Goal: Transaction & Acquisition: Purchase product/service

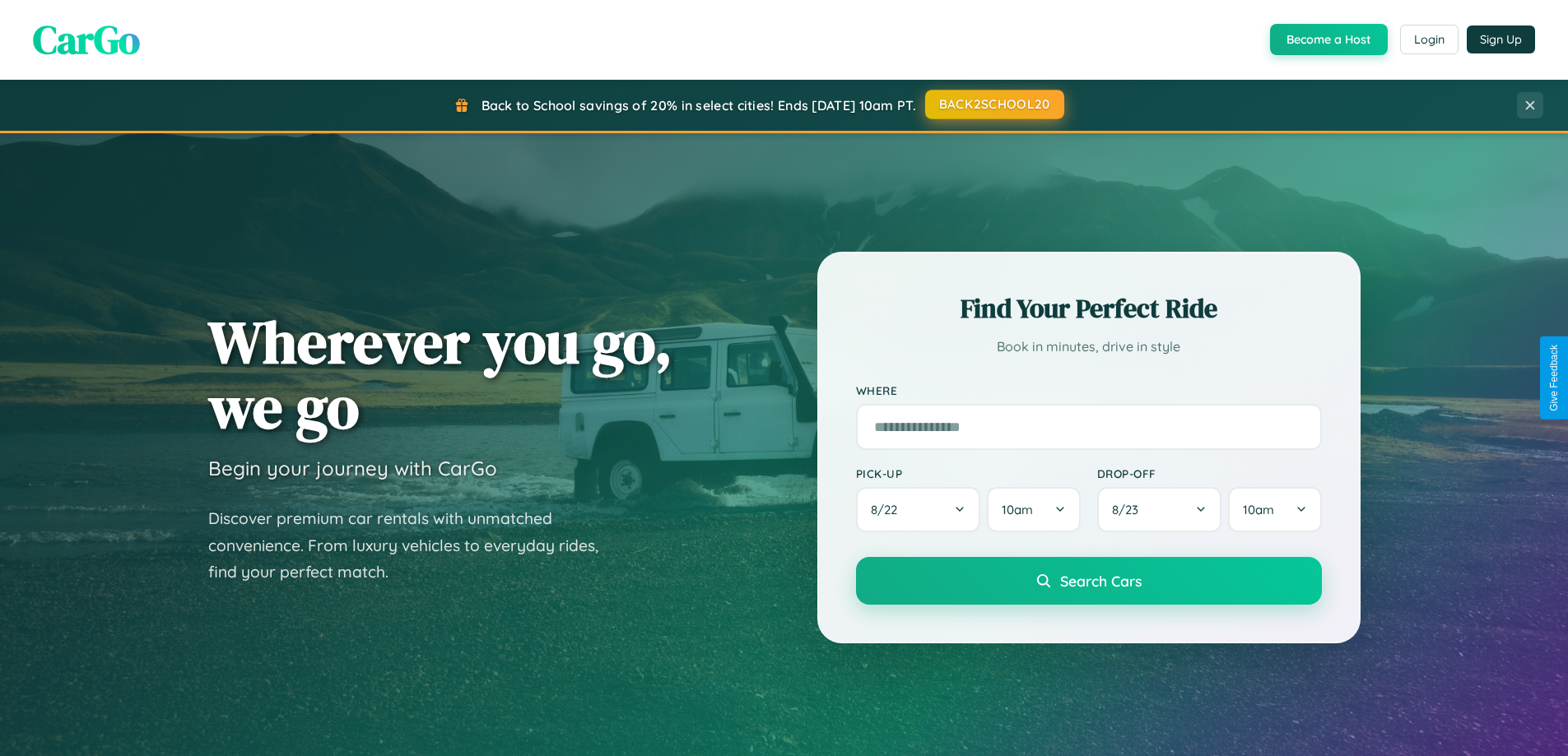
click at [993, 105] on button "BACK2SCHOOL20" at bounding box center [993, 104] width 139 height 30
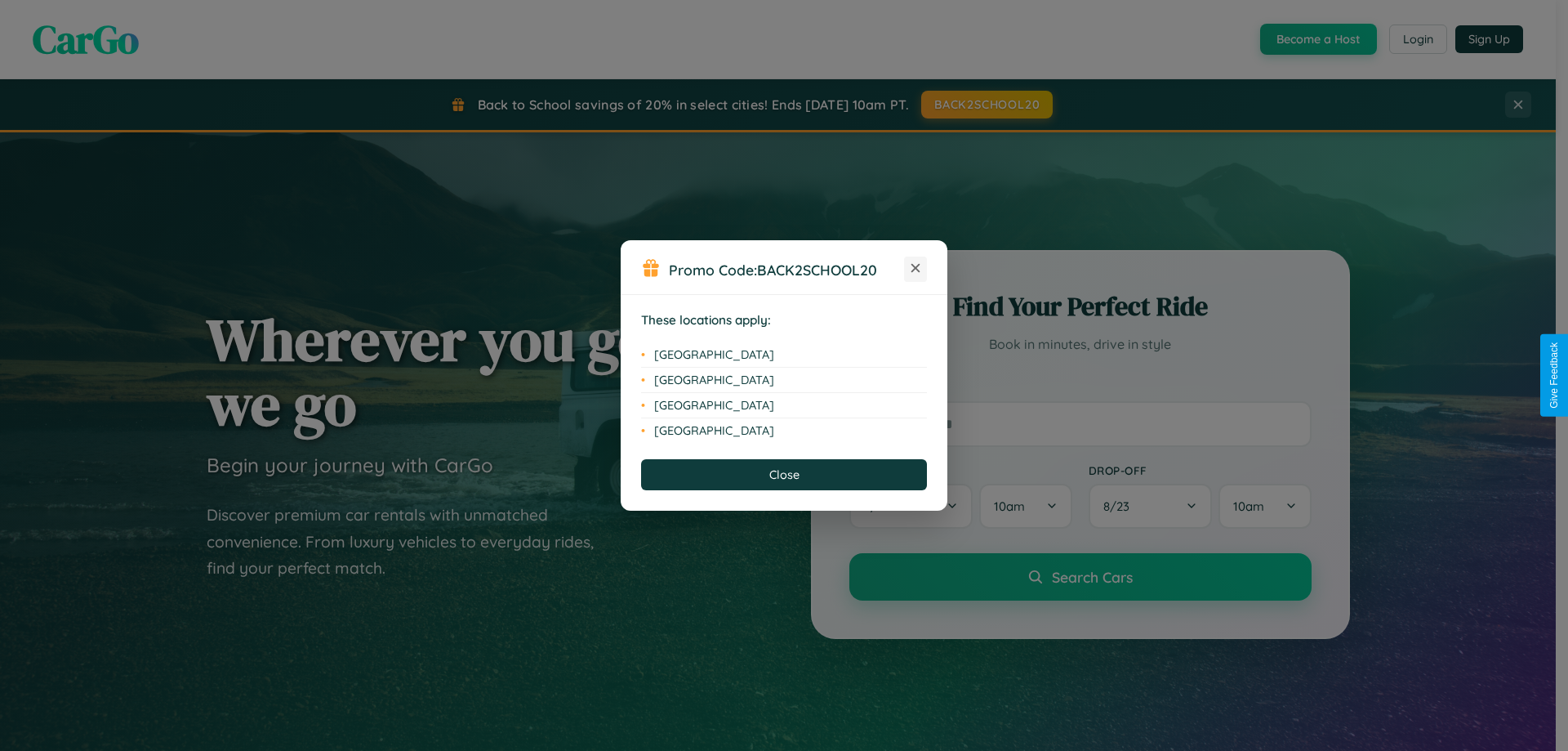
click at [916, 268] on icon at bounding box center [916, 268] width 9 height 9
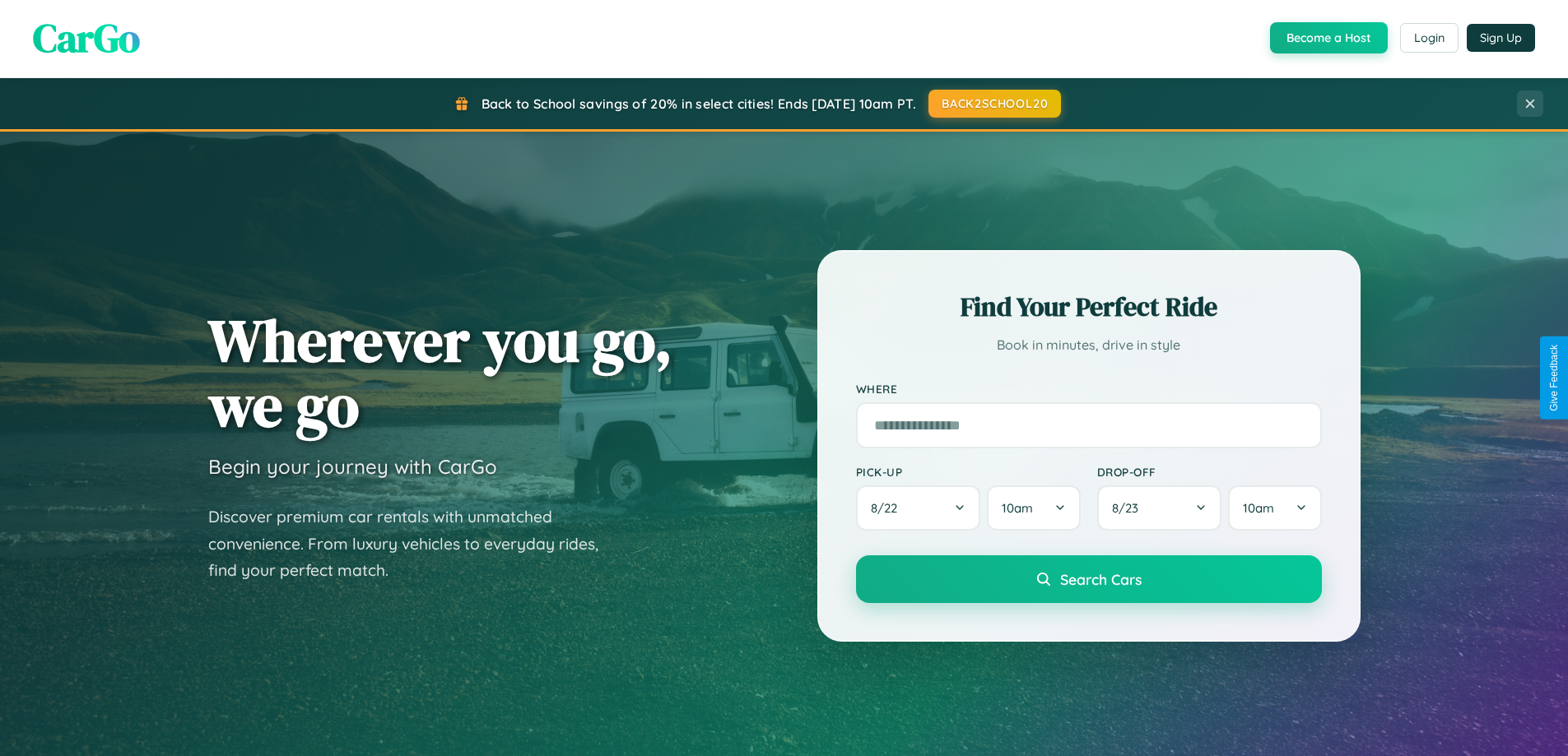
scroll to position [709, 0]
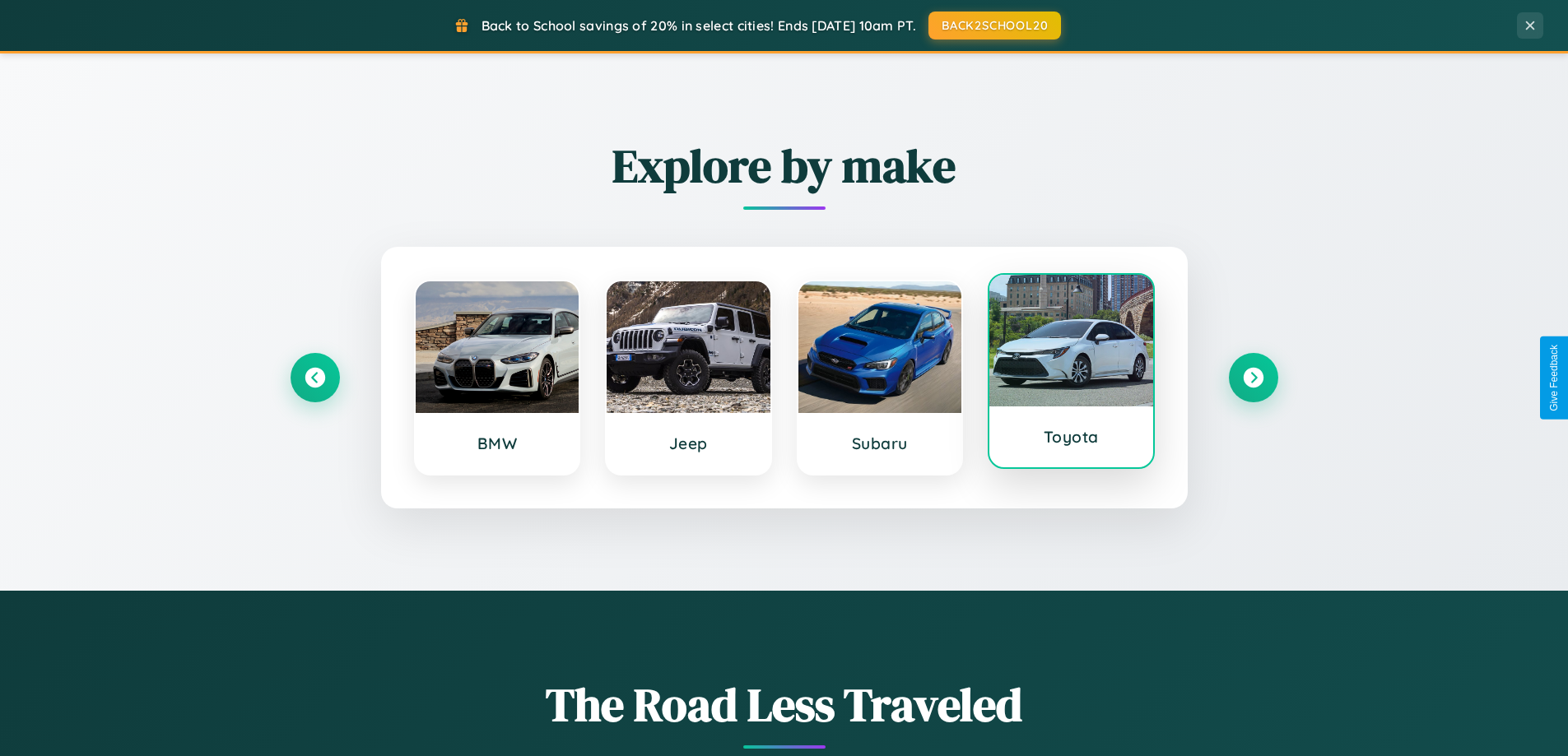
click at [1070, 375] on div at bounding box center [1070, 340] width 164 height 132
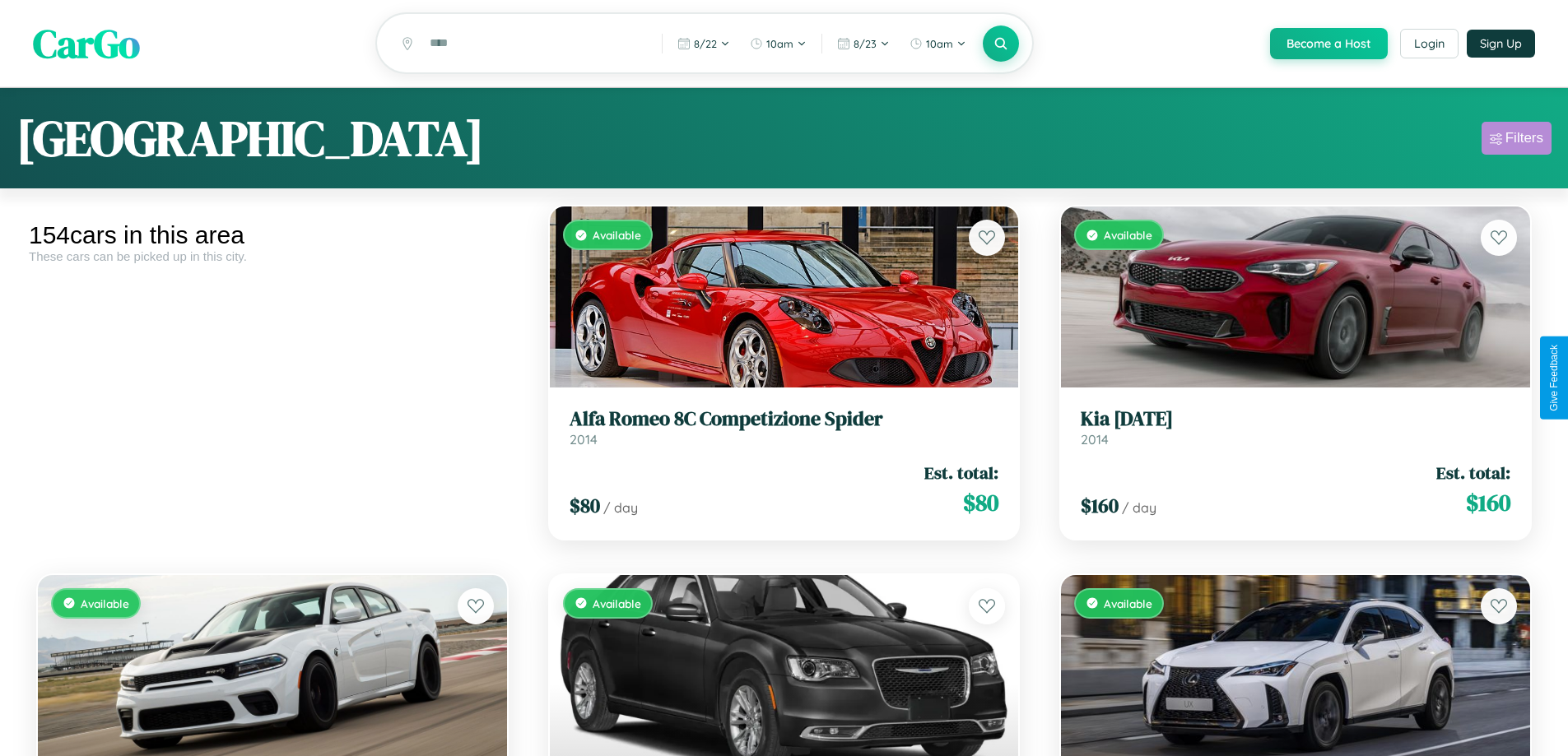
click at [1516, 140] on div "Filters" at bounding box center [1524, 138] width 38 height 16
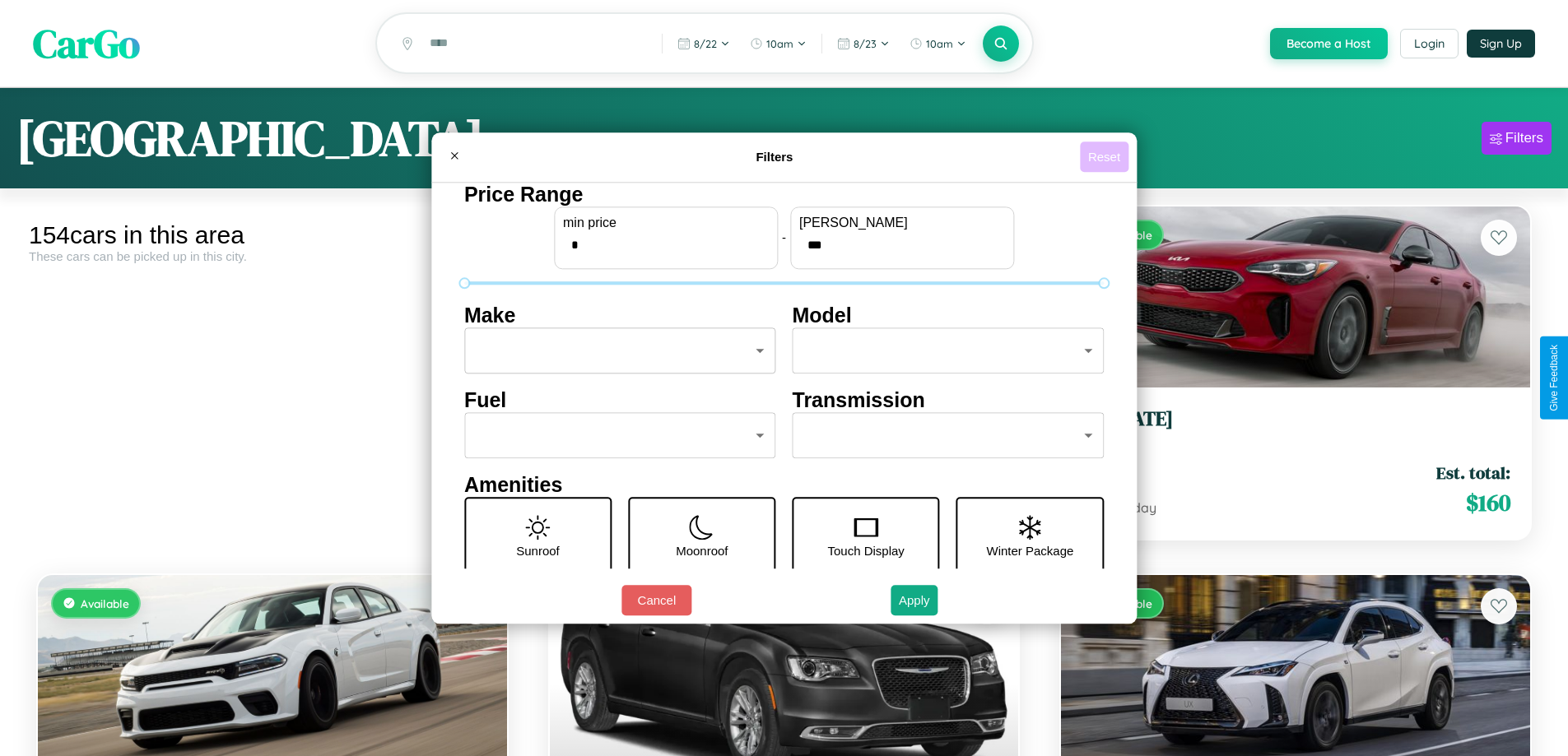
click at [1106, 157] on button "Reset" at bounding box center [1104, 157] width 48 height 30
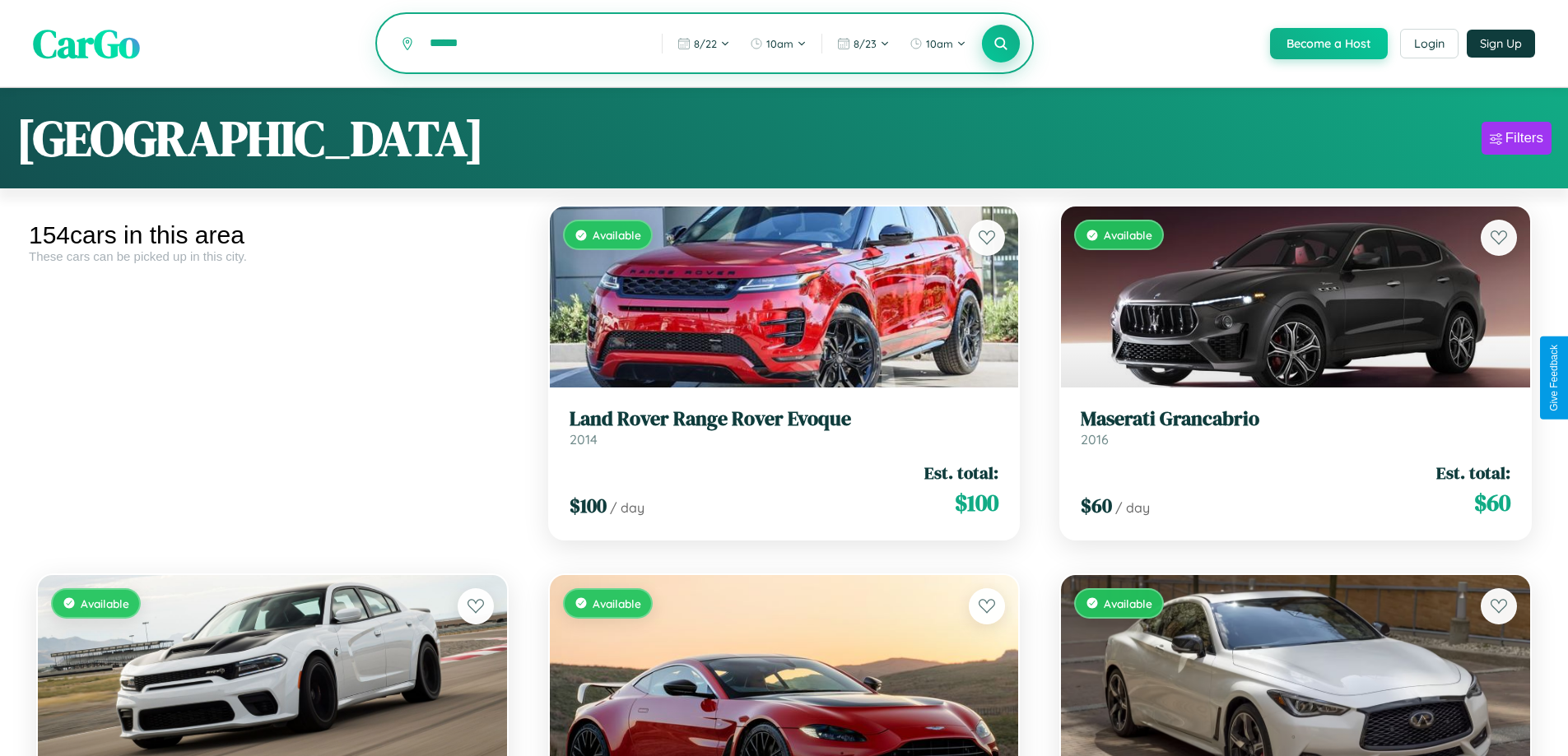
type input "******"
click at [1000, 45] on icon at bounding box center [1001, 43] width 15 height 15
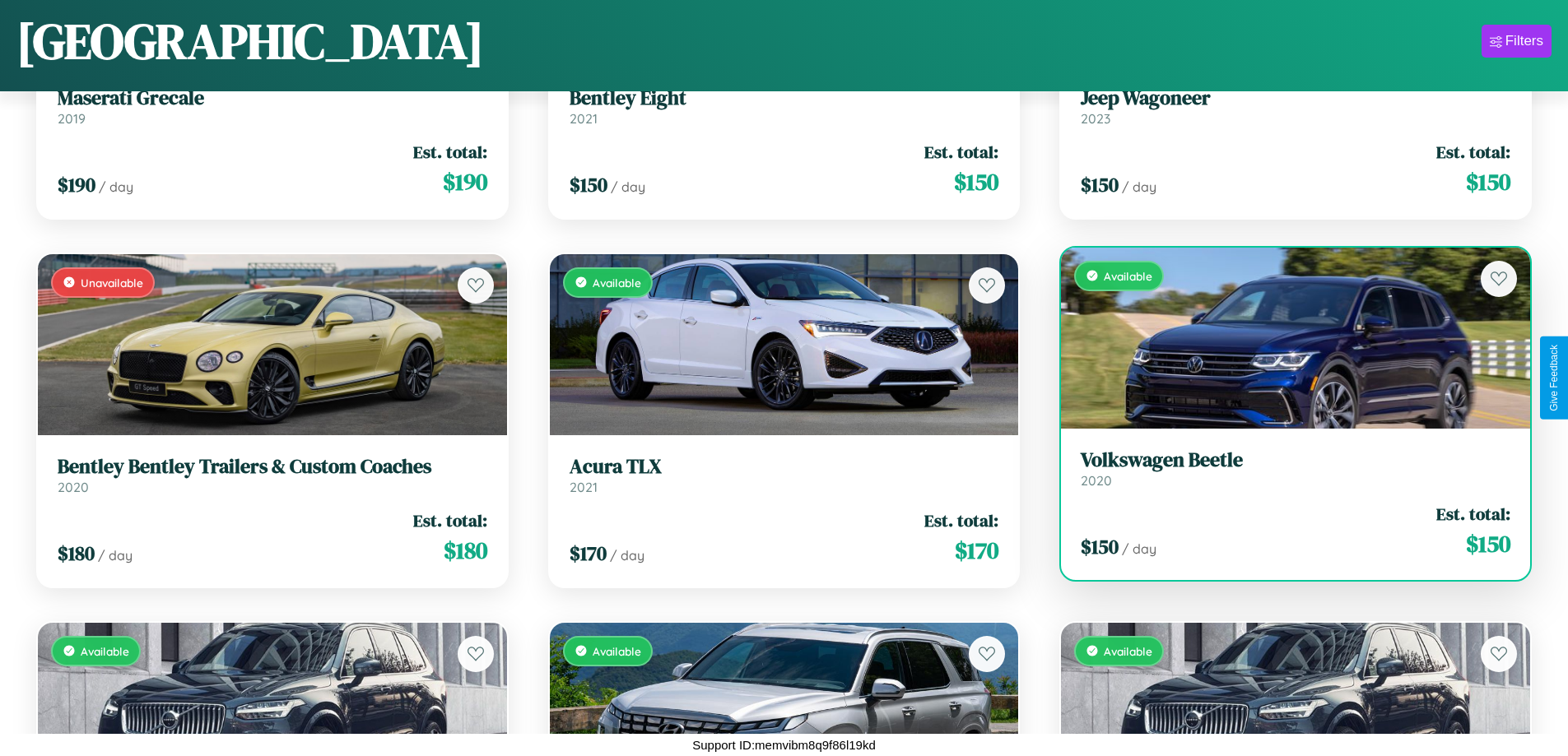
scroll to position [1704, 0]
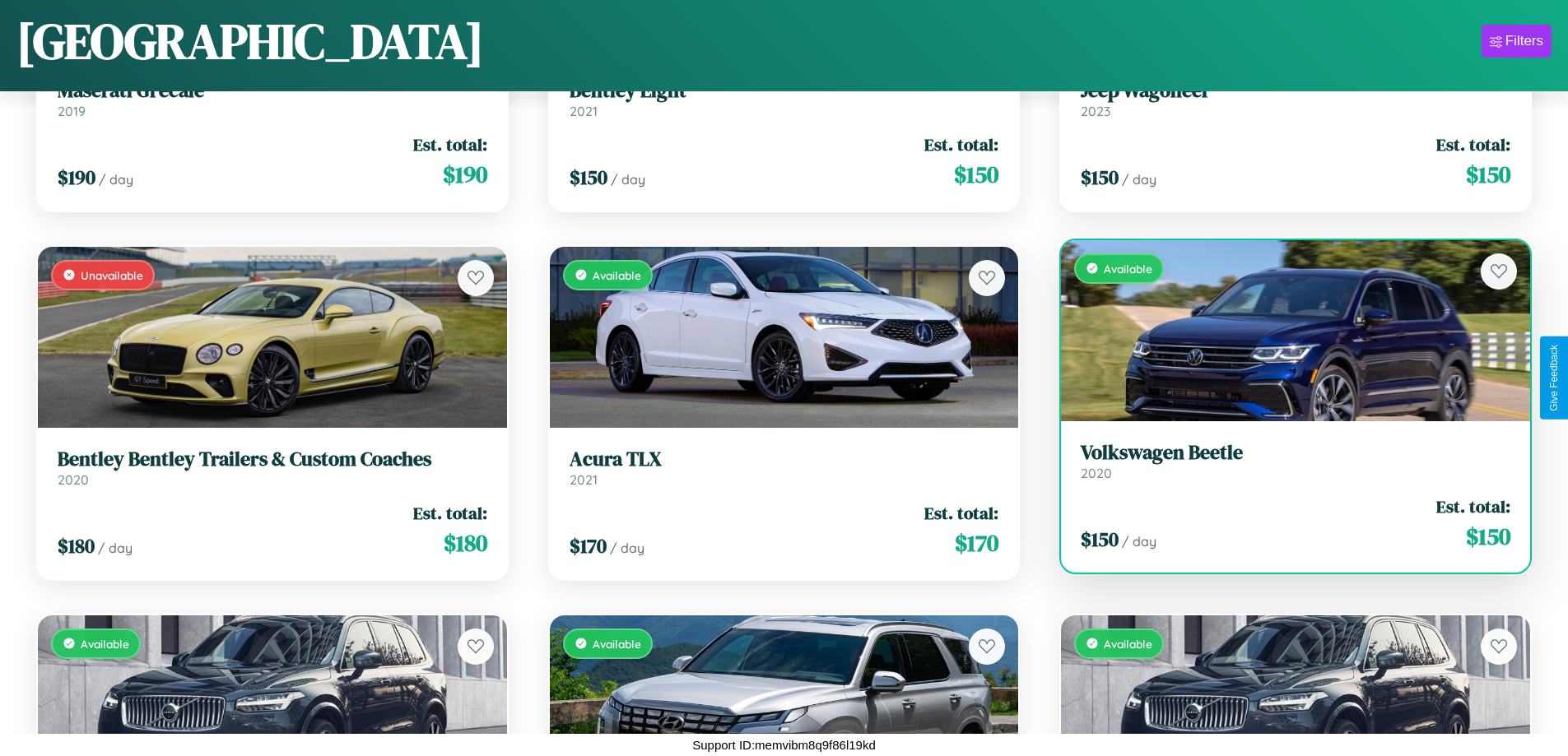
click at [1284, 330] on div "Available" at bounding box center [1295, 330] width 469 height 181
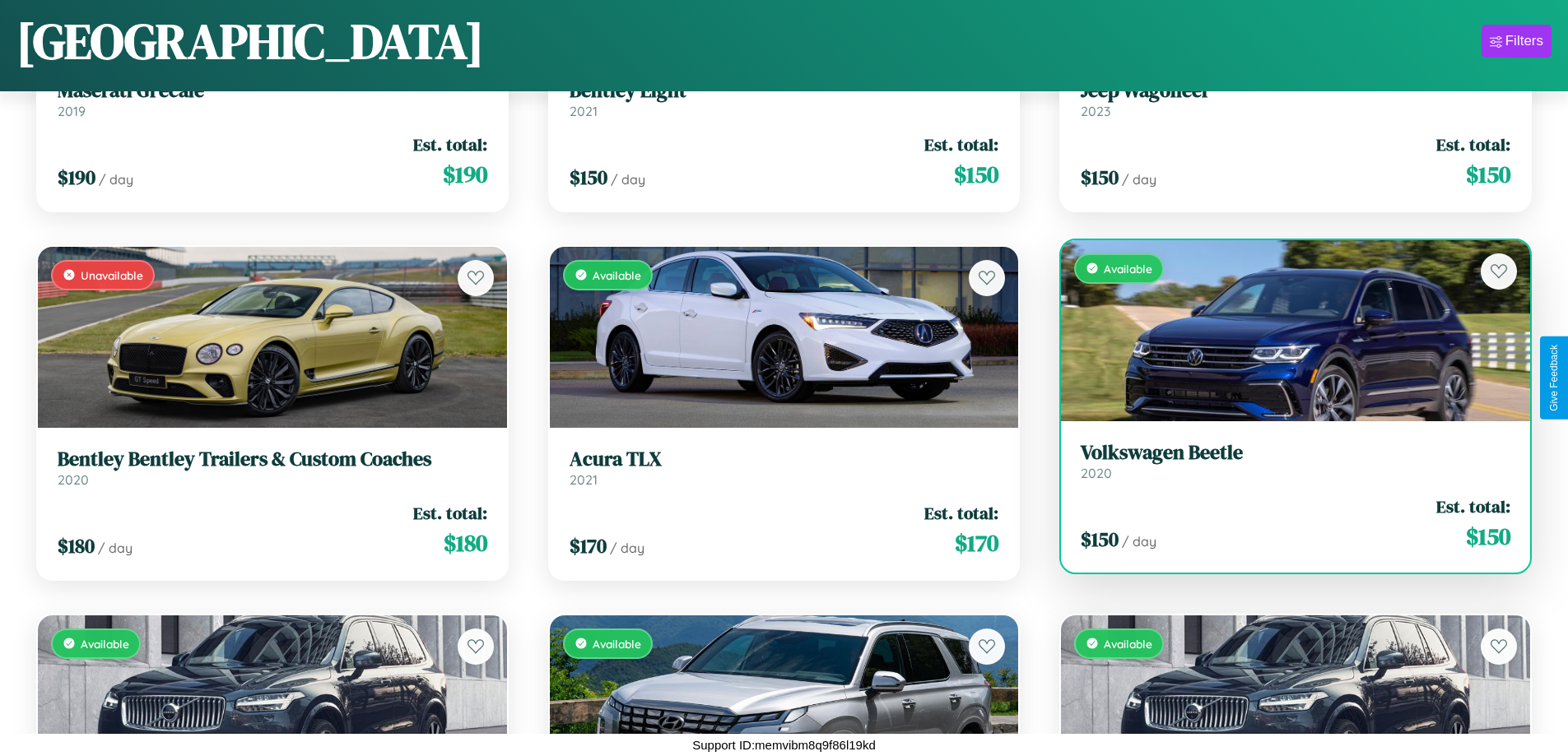
click at [1284, 330] on div "Available" at bounding box center [1295, 330] width 469 height 181
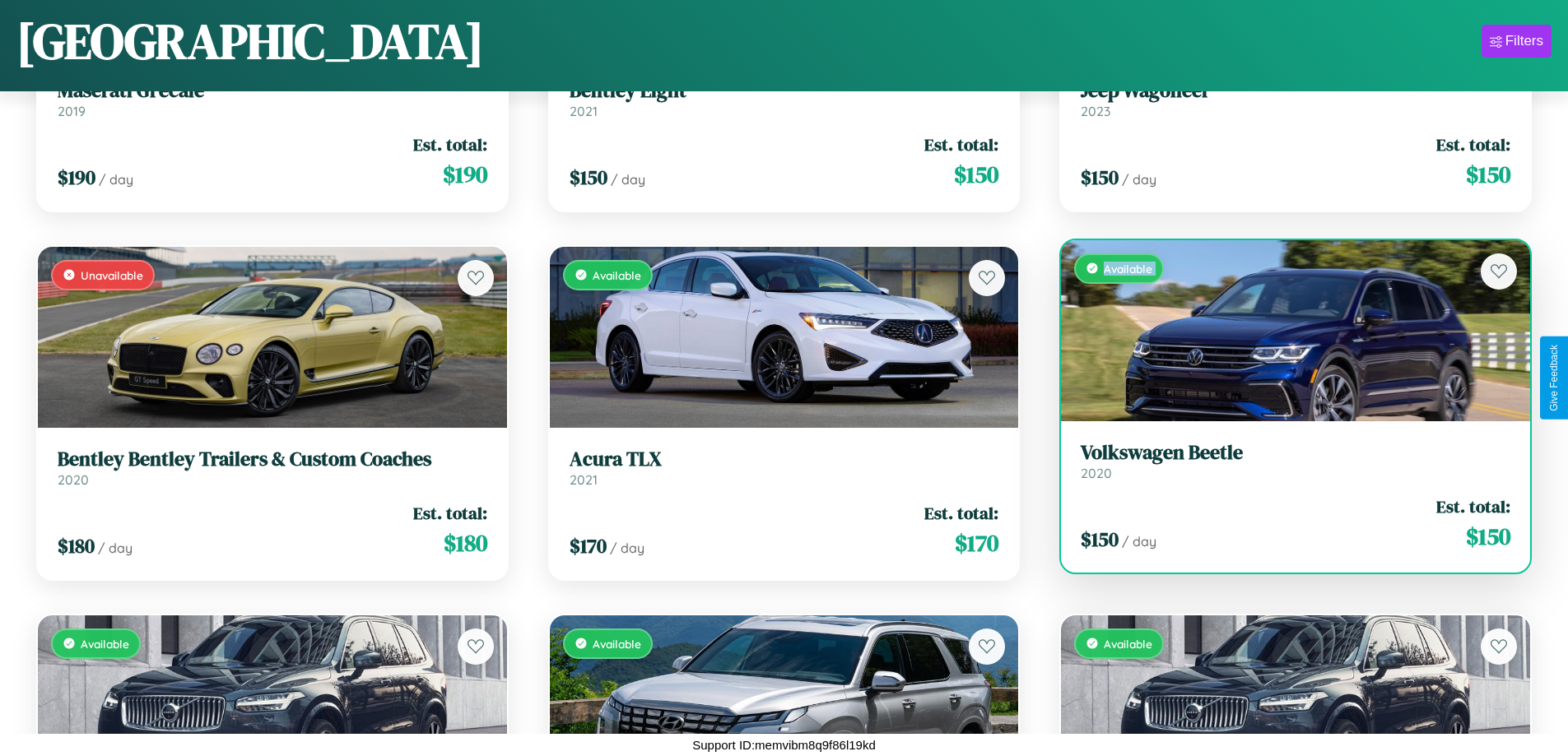
click at [1284, 330] on div "Available" at bounding box center [1295, 330] width 469 height 181
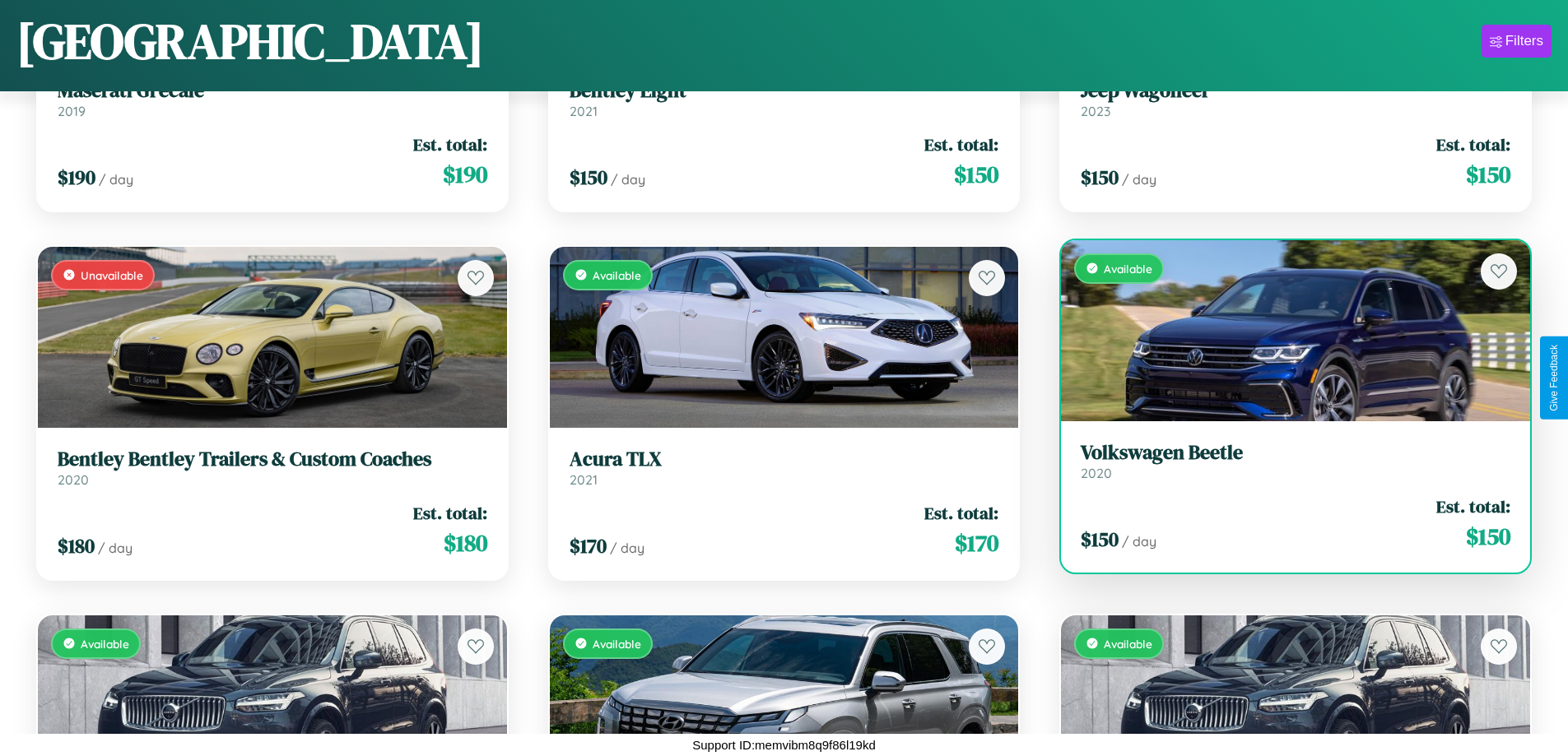
click at [1284, 330] on div "Available" at bounding box center [1295, 330] width 469 height 181
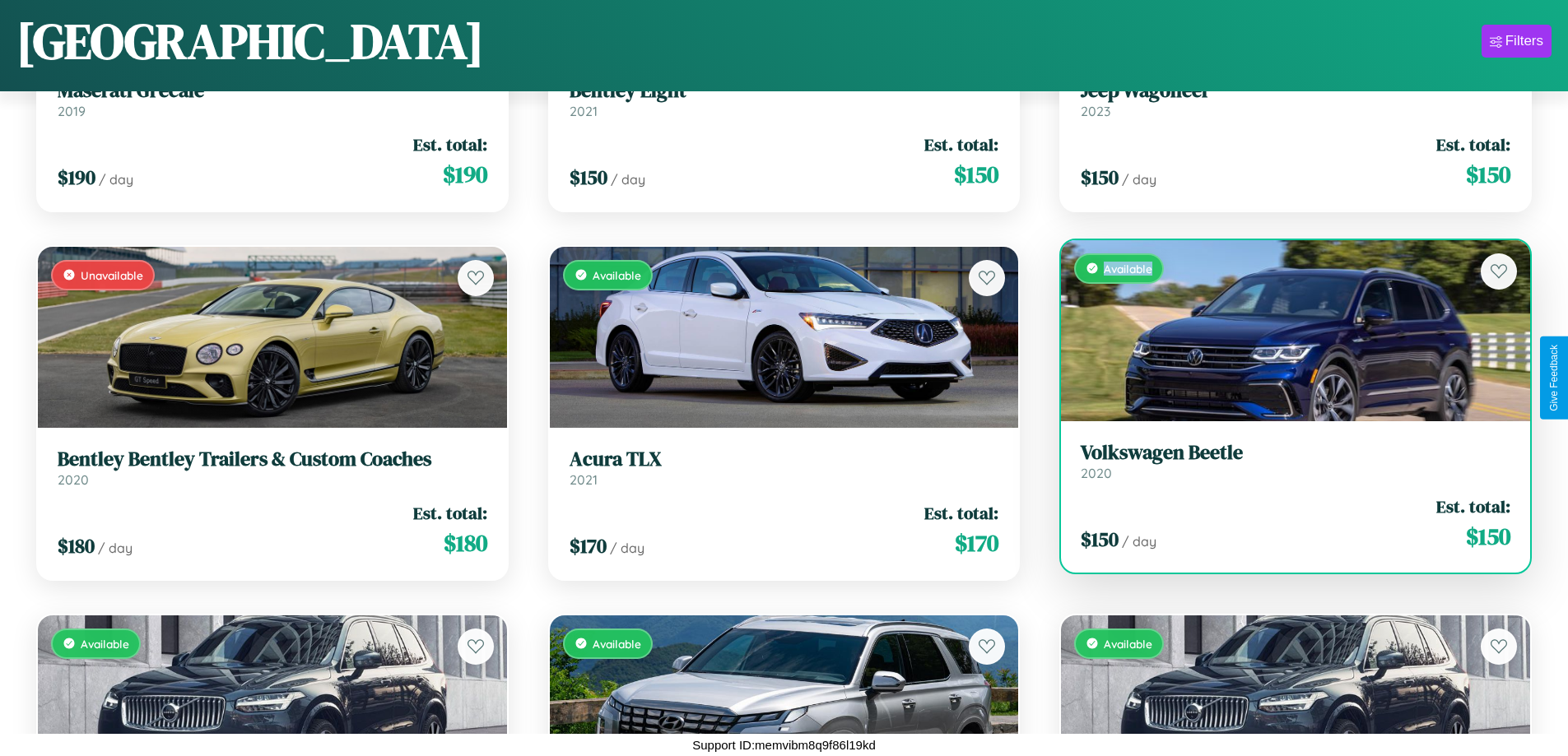
click at [1284, 330] on div "Available" at bounding box center [1295, 330] width 469 height 181
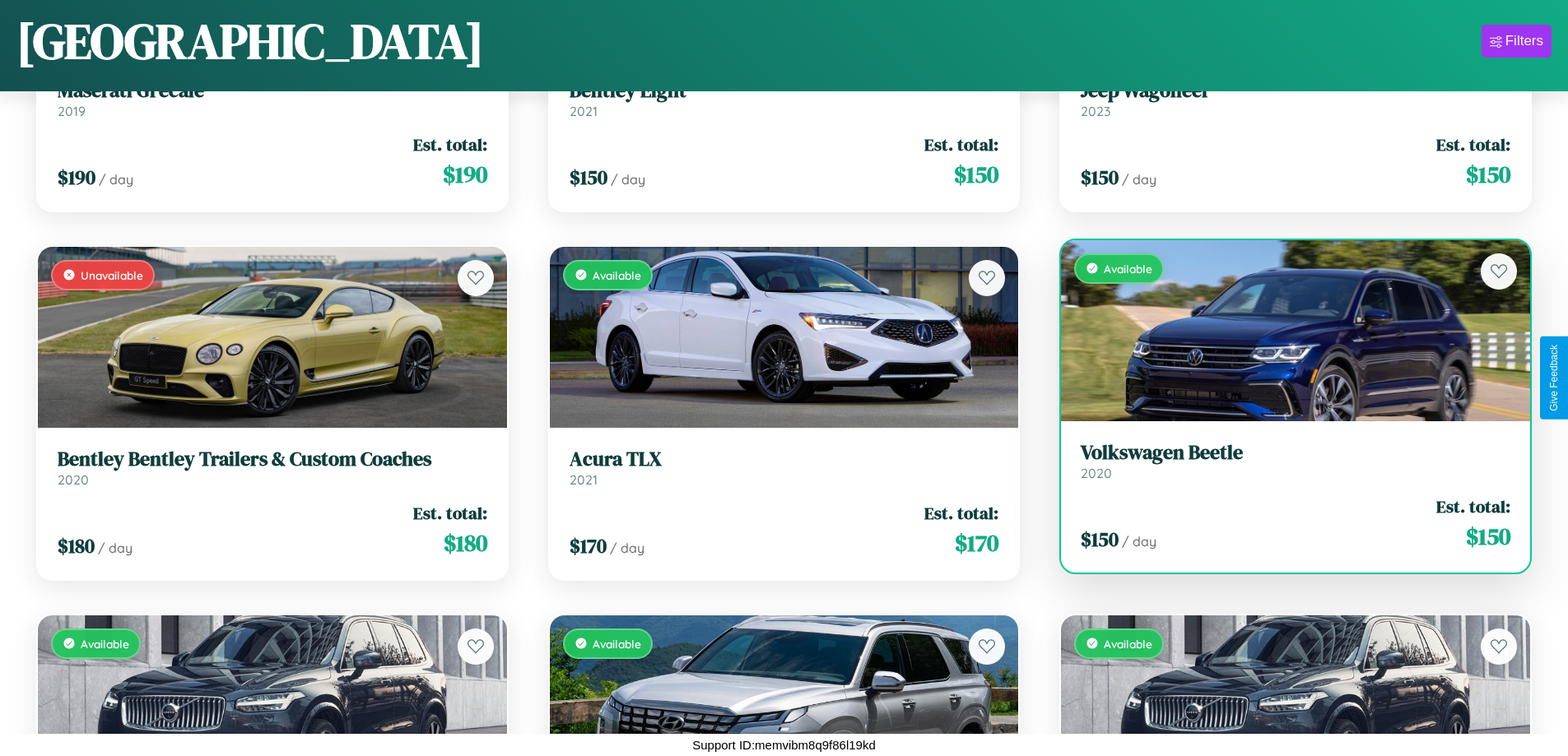
click at [1284, 461] on h3 "Volkswagen Beetle" at bounding box center [1295, 453] width 430 height 24
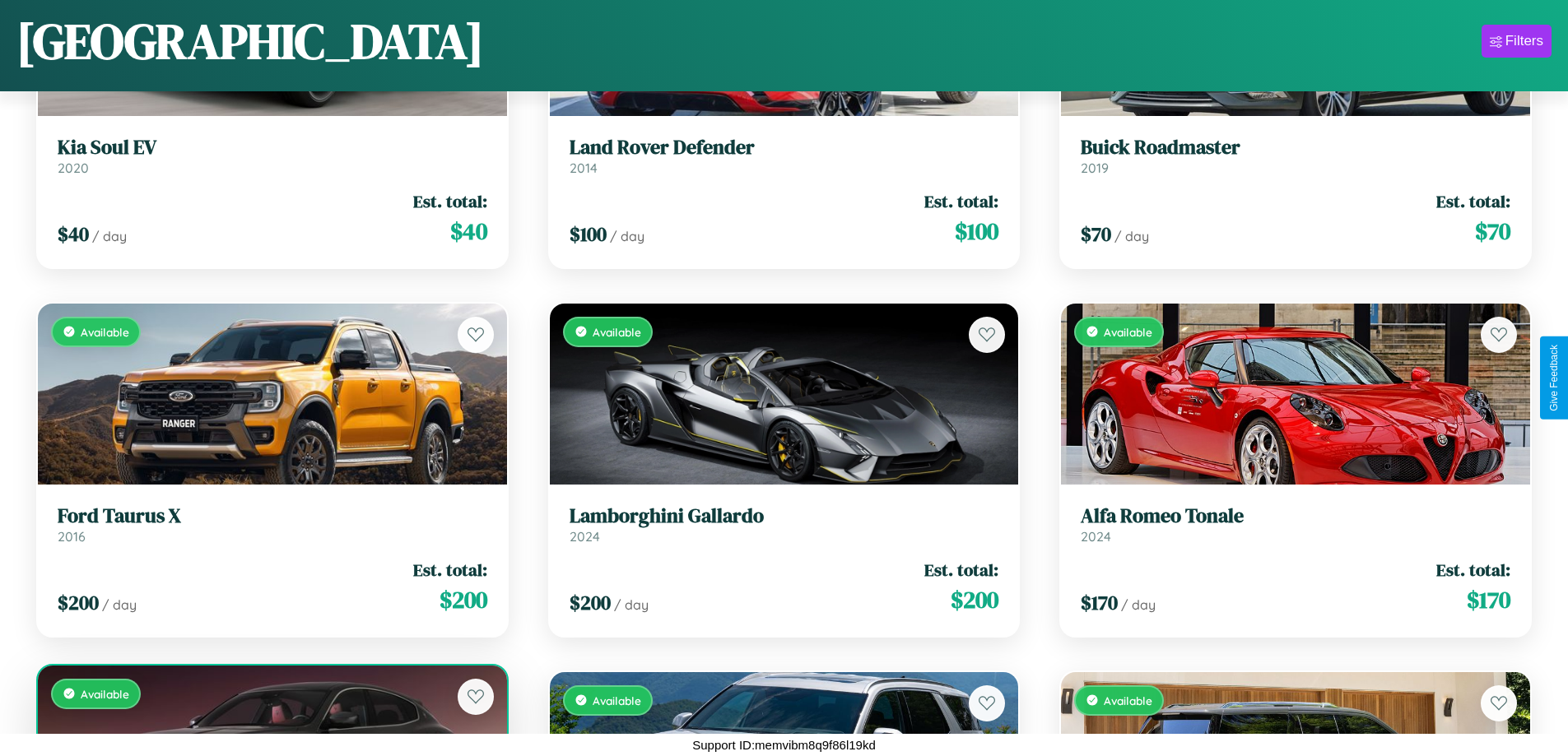
scroll to position [16807, 0]
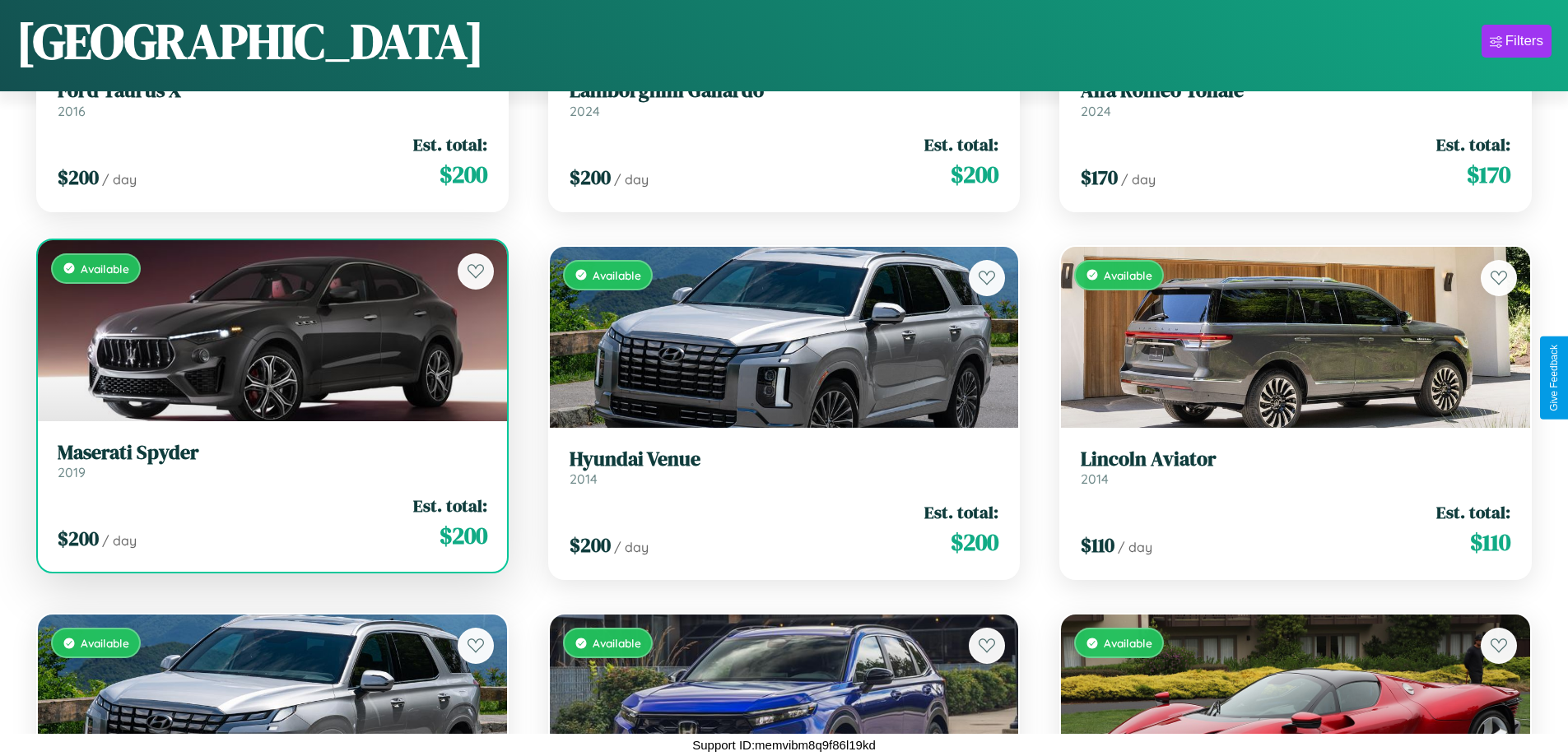
click at [270, 467] on link "Maserati Spyder 2019" at bounding box center [272, 461] width 430 height 40
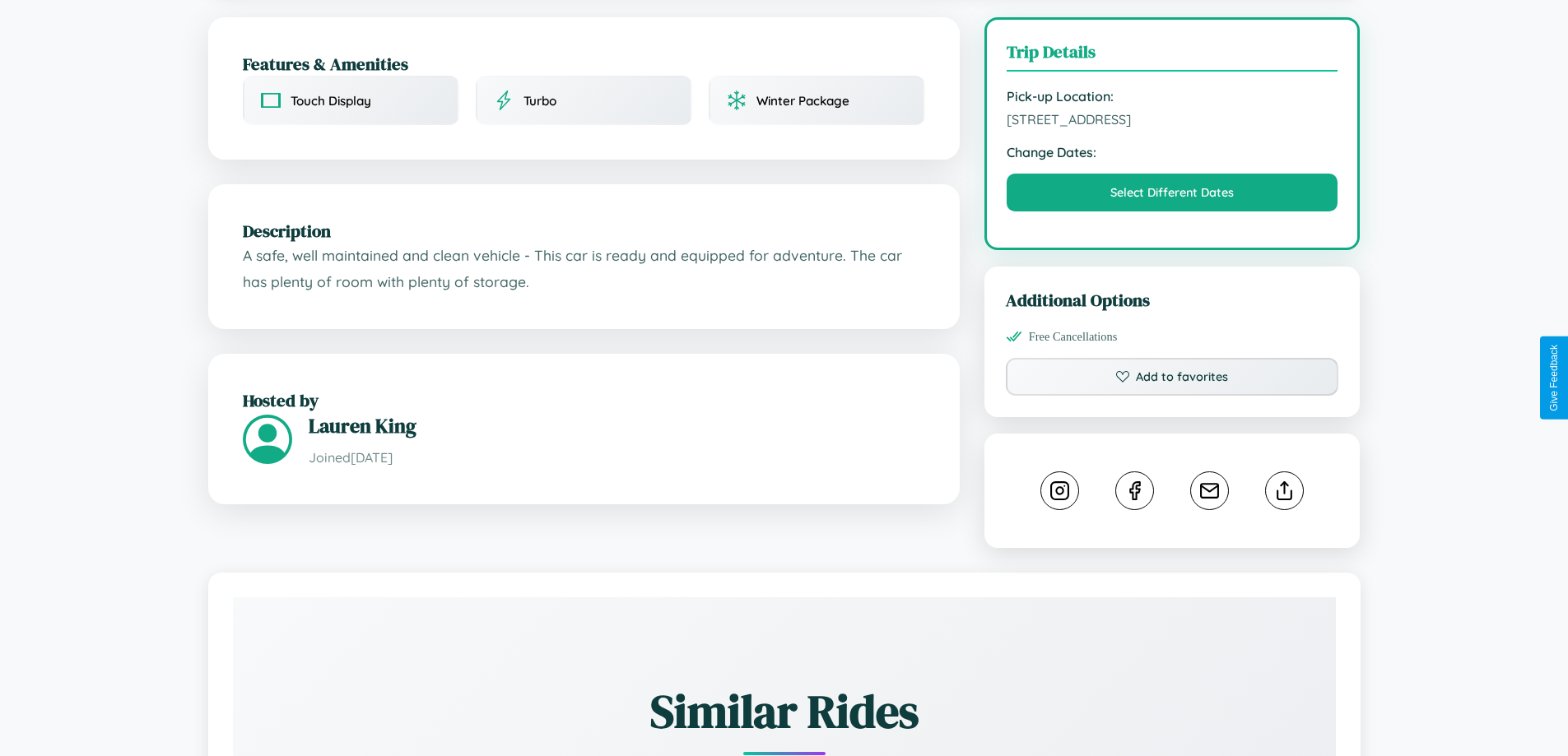
scroll to position [427, 0]
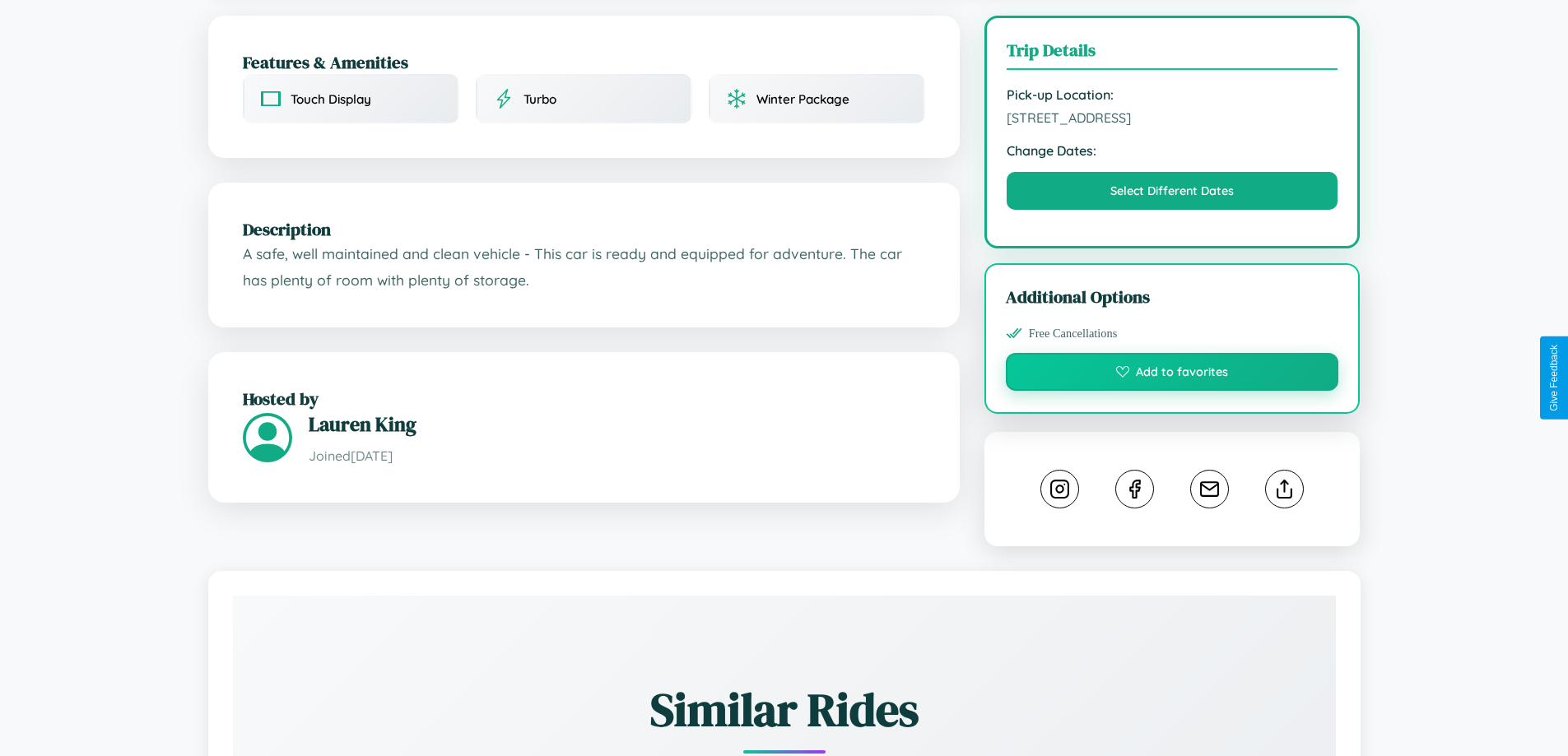
click at [1172, 374] on button "Add to favorites" at bounding box center [1172, 371] width 333 height 38
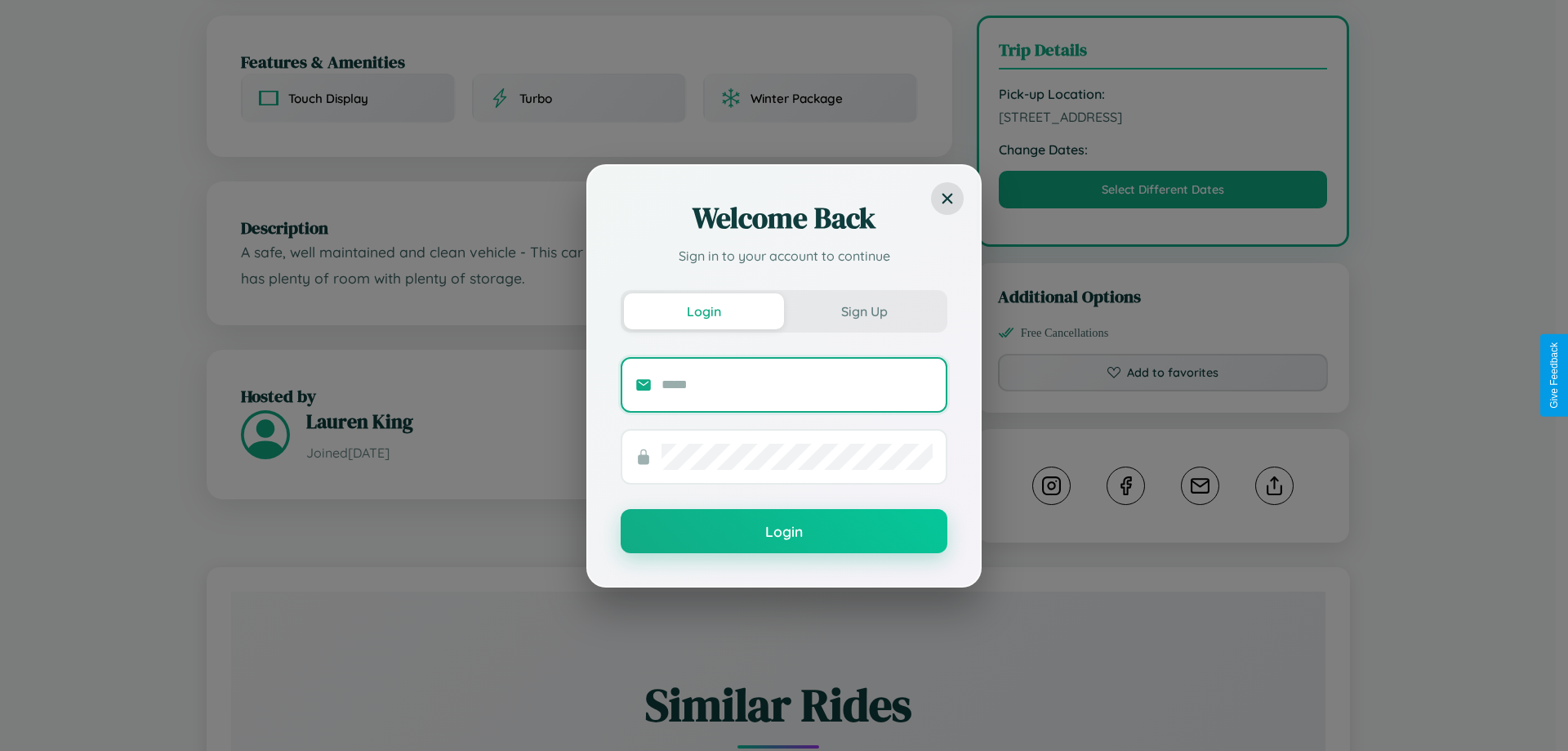
click at [797, 384] on input "text" at bounding box center [797, 384] width 271 height 26
type input "**********"
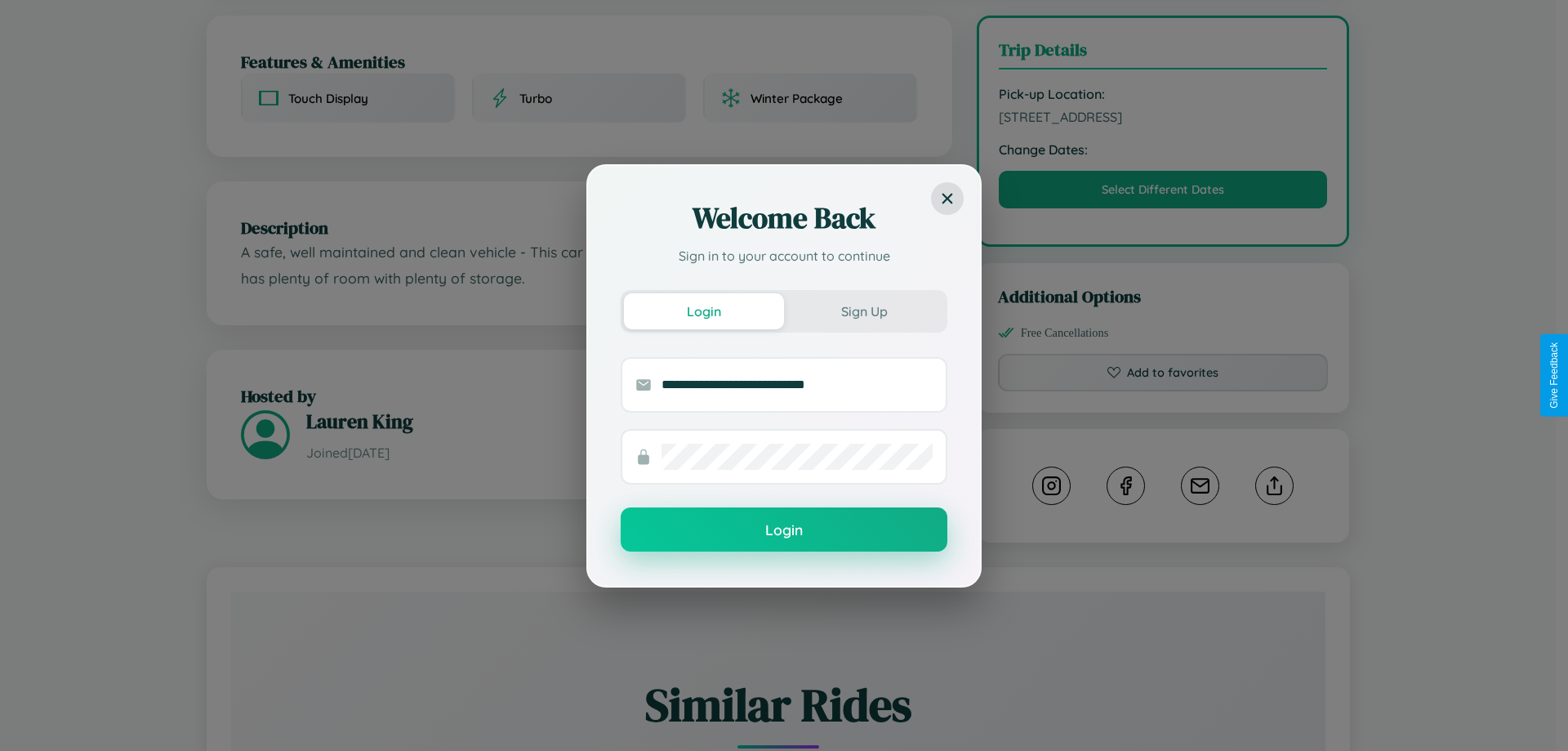
click at [784, 530] on button "Login" at bounding box center [784, 530] width 327 height 44
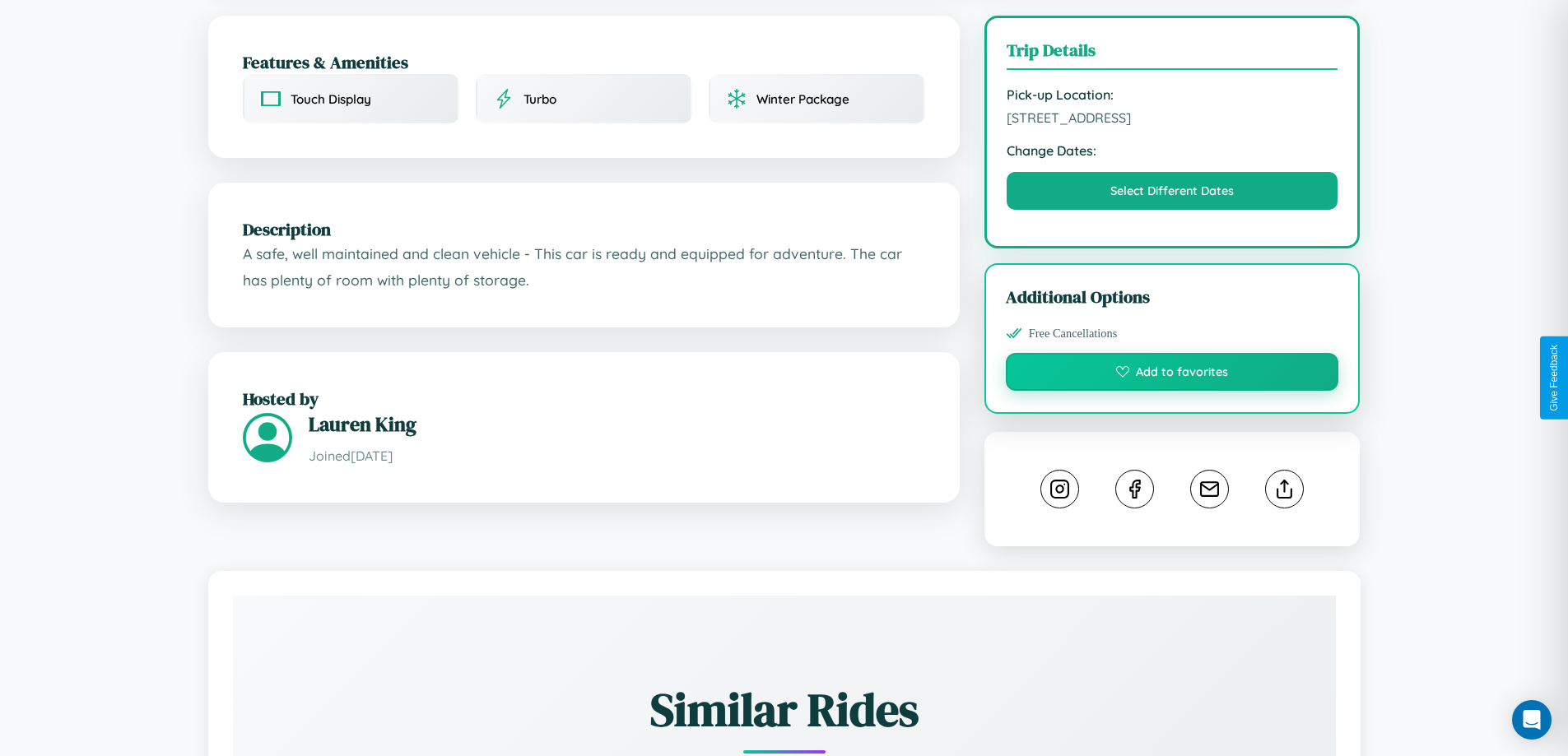
click at [1172, 377] on button "Add to favorites" at bounding box center [1172, 371] width 333 height 38
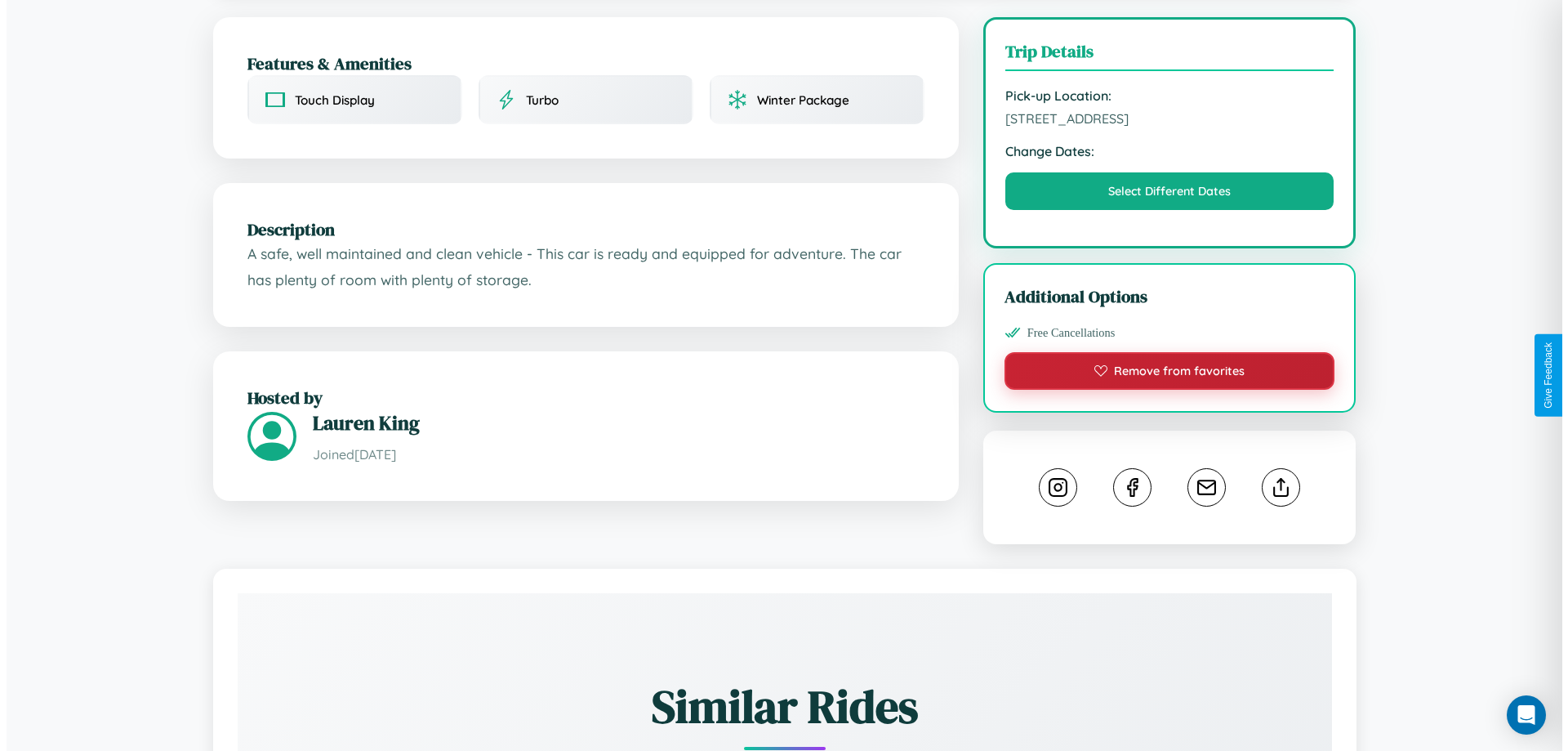
scroll to position [0, 0]
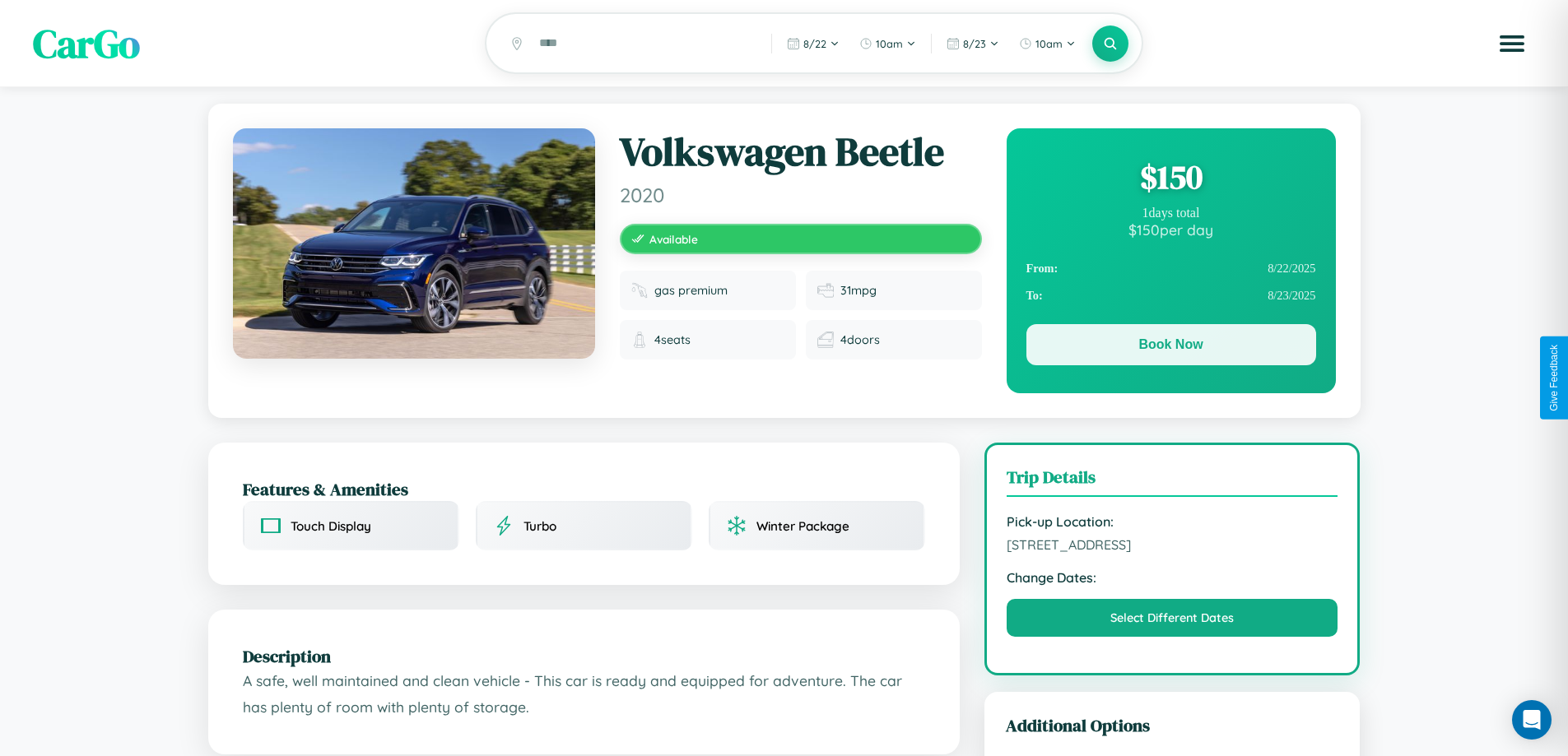
click at [1170, 348] on button "Book Now" at bounding box center [1172, 344] width 290 height 41
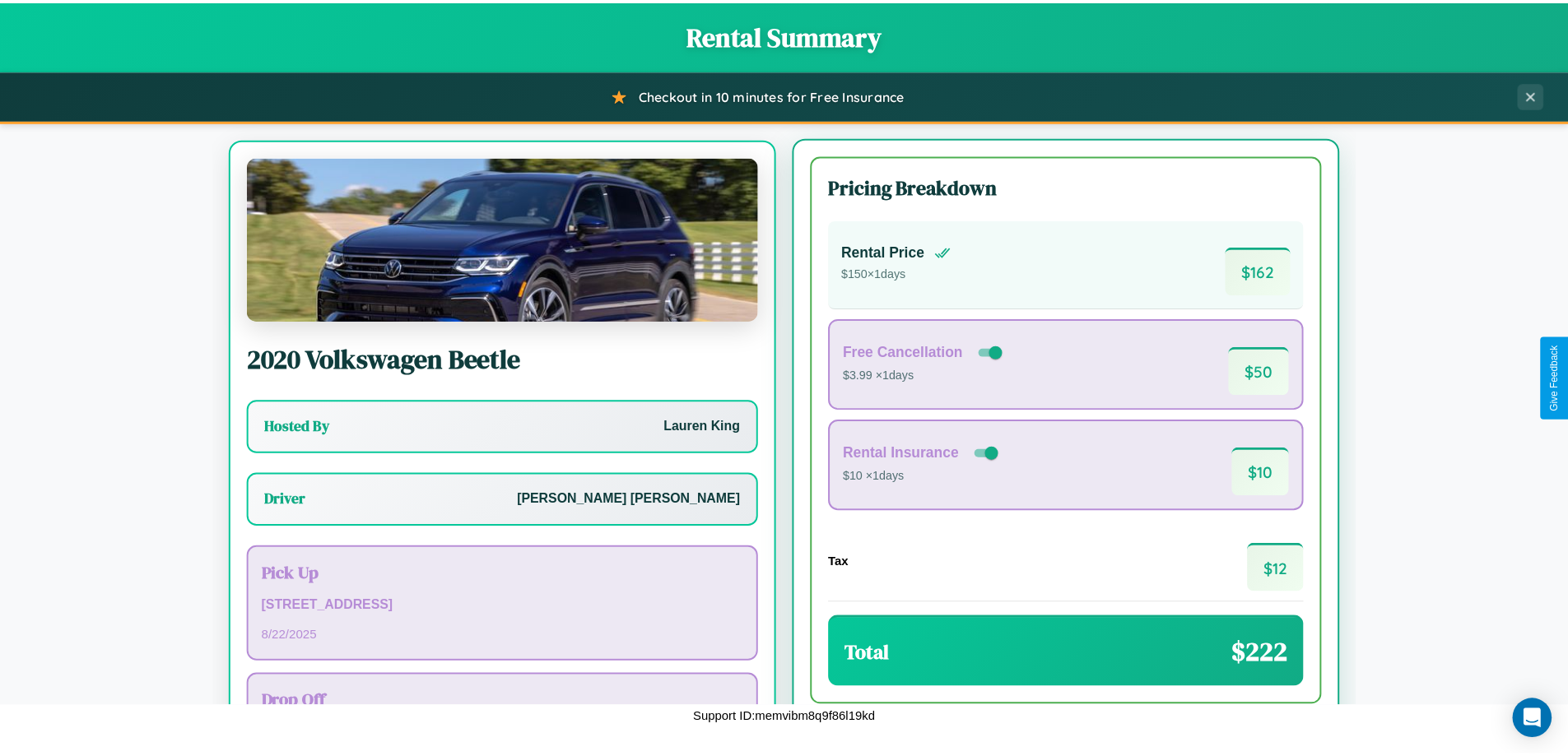
scroll to position [77, 0]
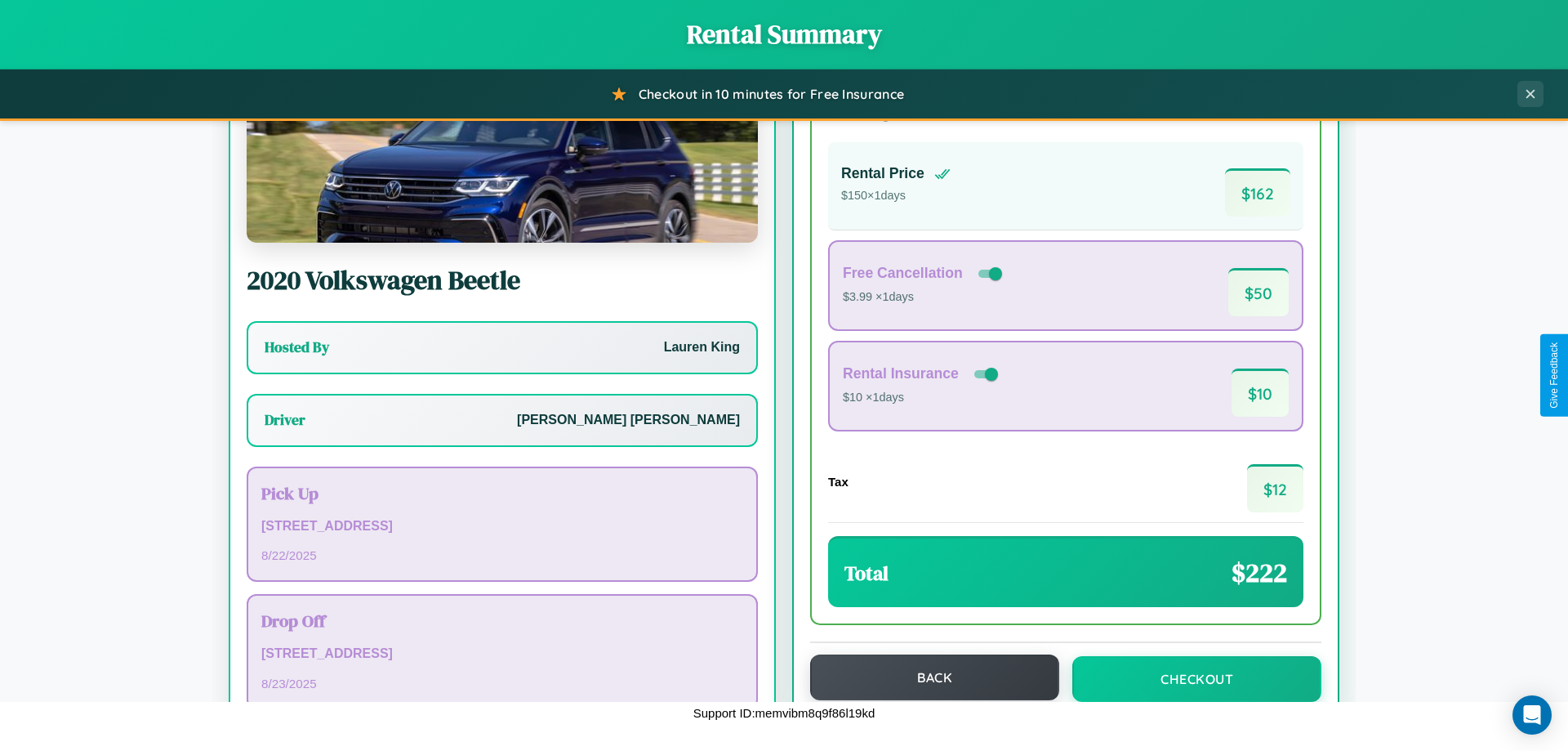
click at [927, 677] on button "Back" at bounding box center [935, 676] width 249 height 45
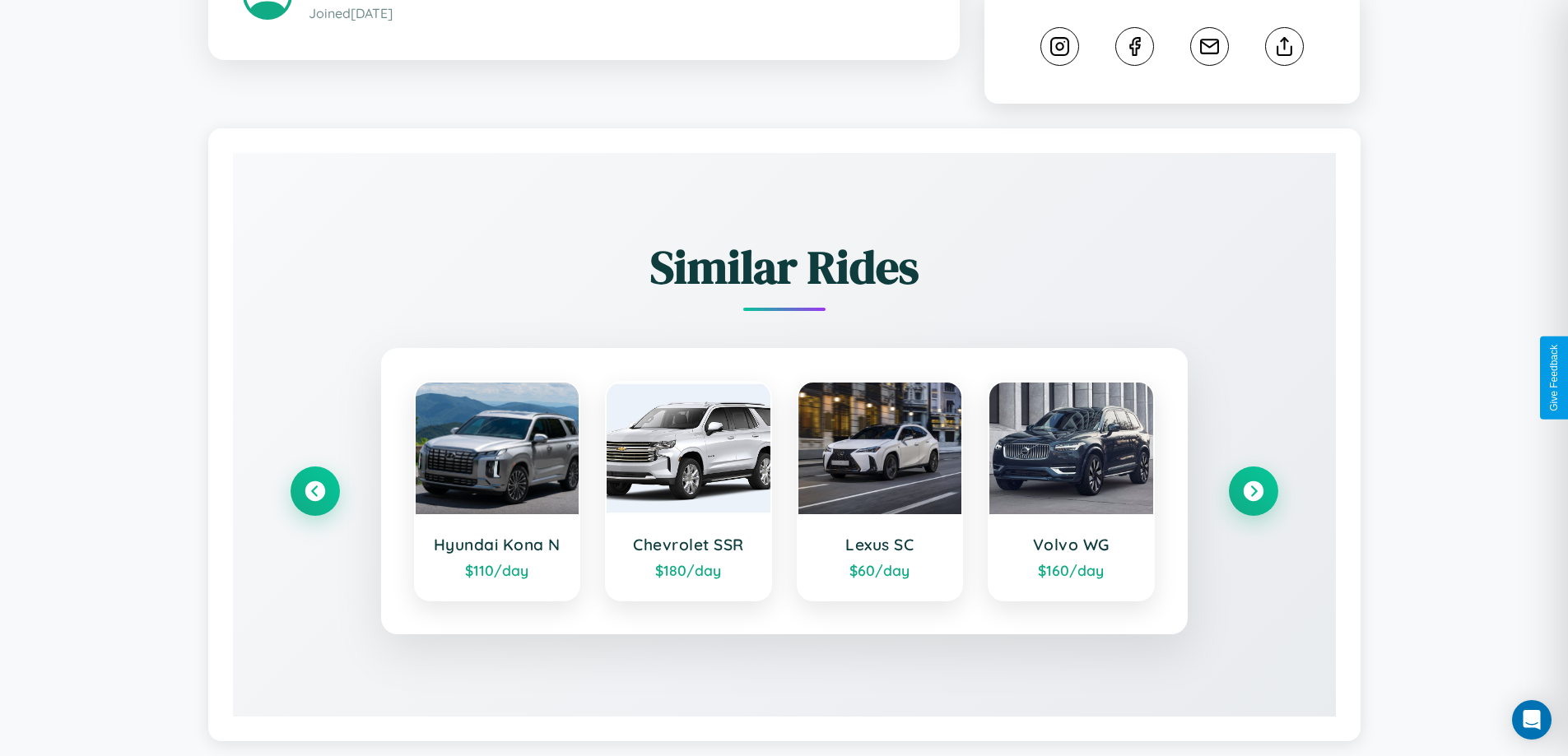
scroll to position [896, 0]
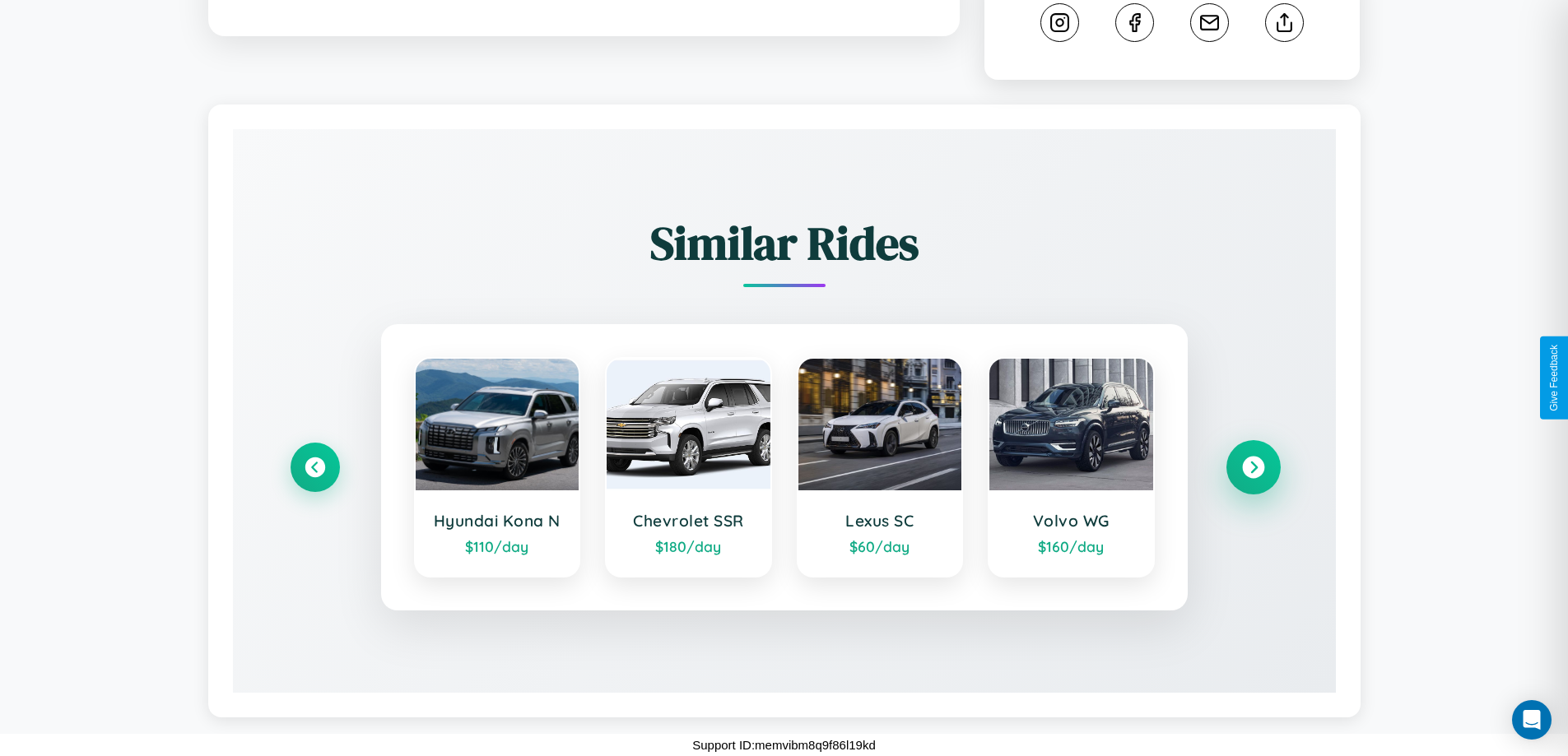
click at [1252, 467] on icon at bounding box center [1252, 467] width 22 height 22
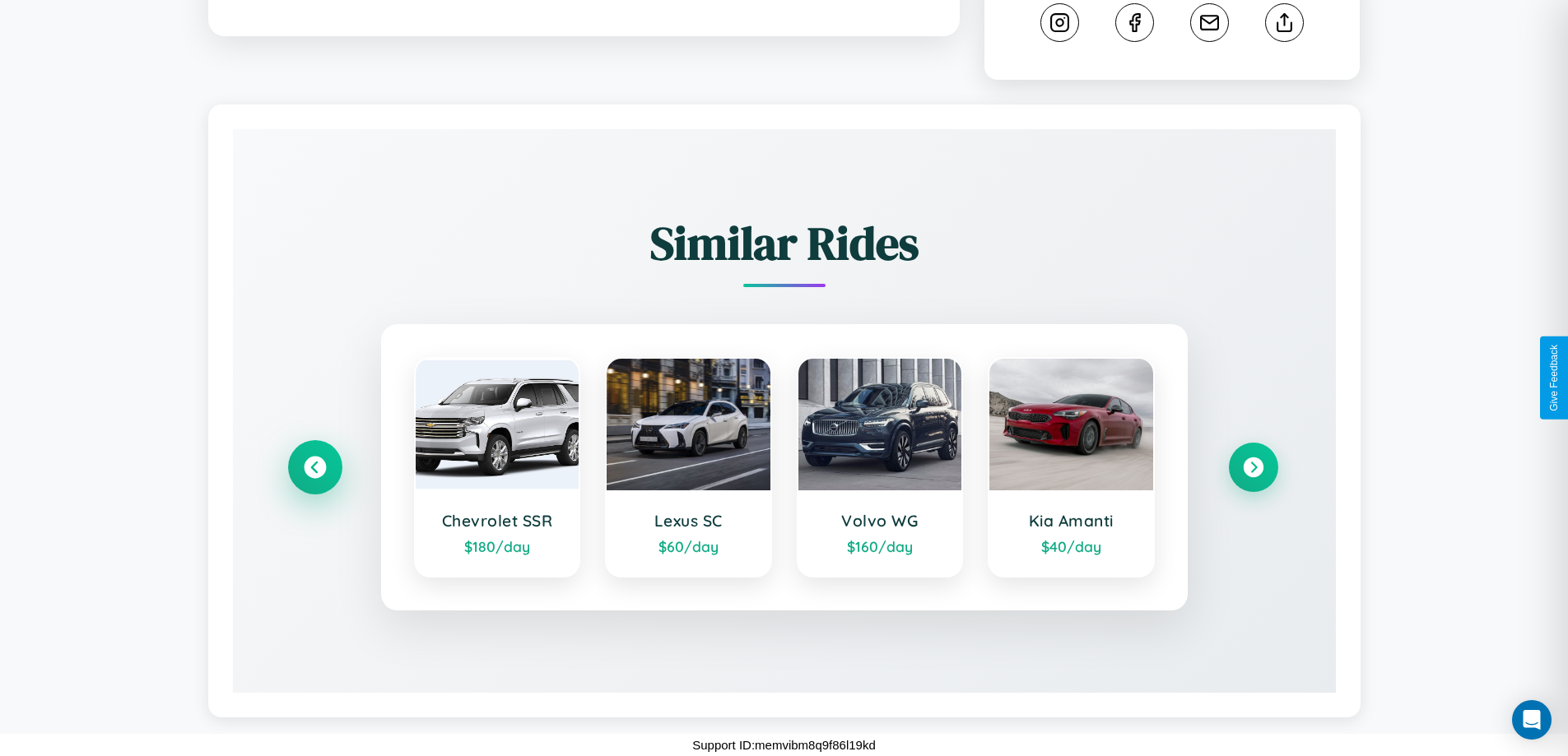
click at [314, 467] on icon at bounding box center [314, 467] width 22 height 22
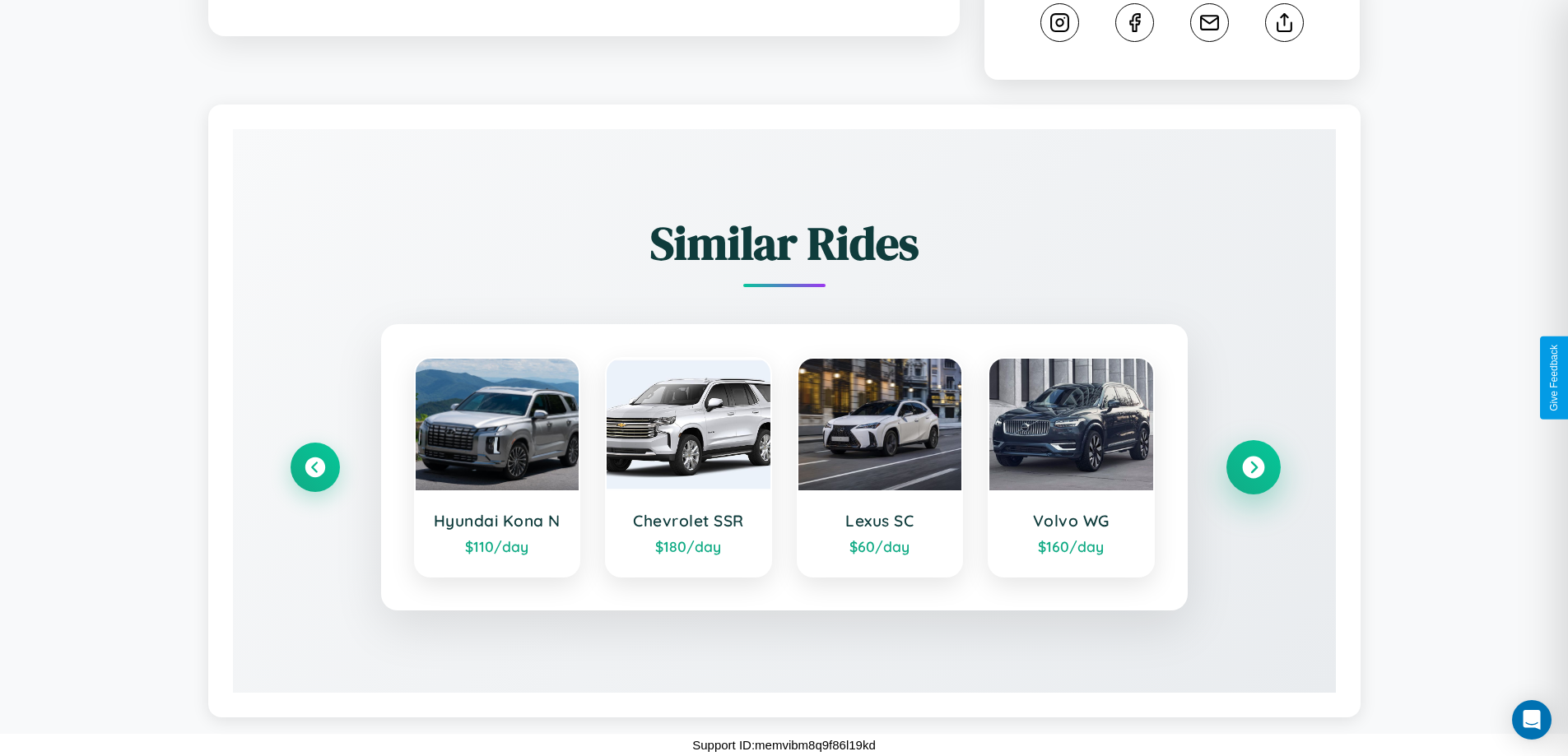
click at [1252, 467] on icon at bounding box center [1252, 467] width 22 height 22
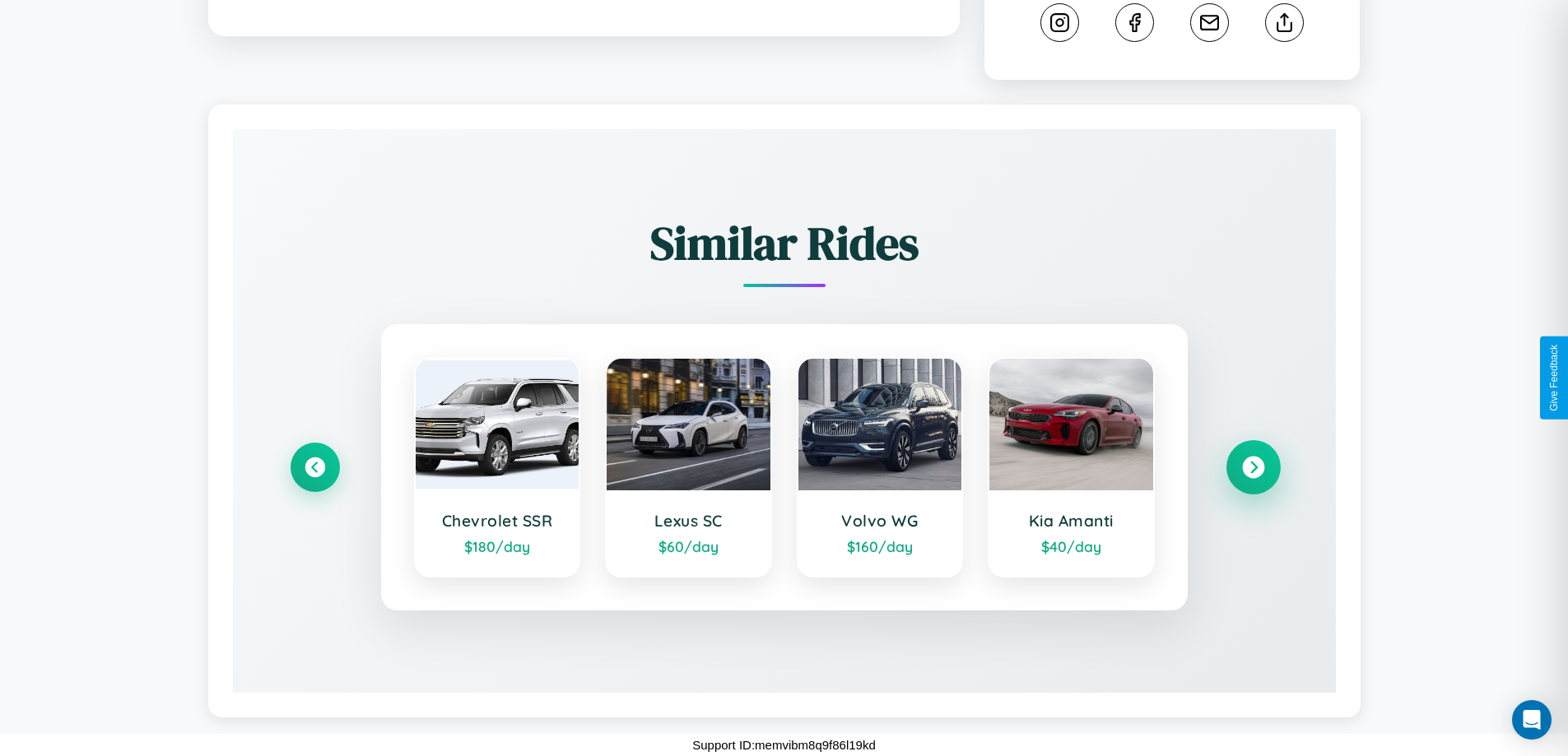
click at [1252, 467] on icon at bounding box center [1252, 467] width 22 height 22
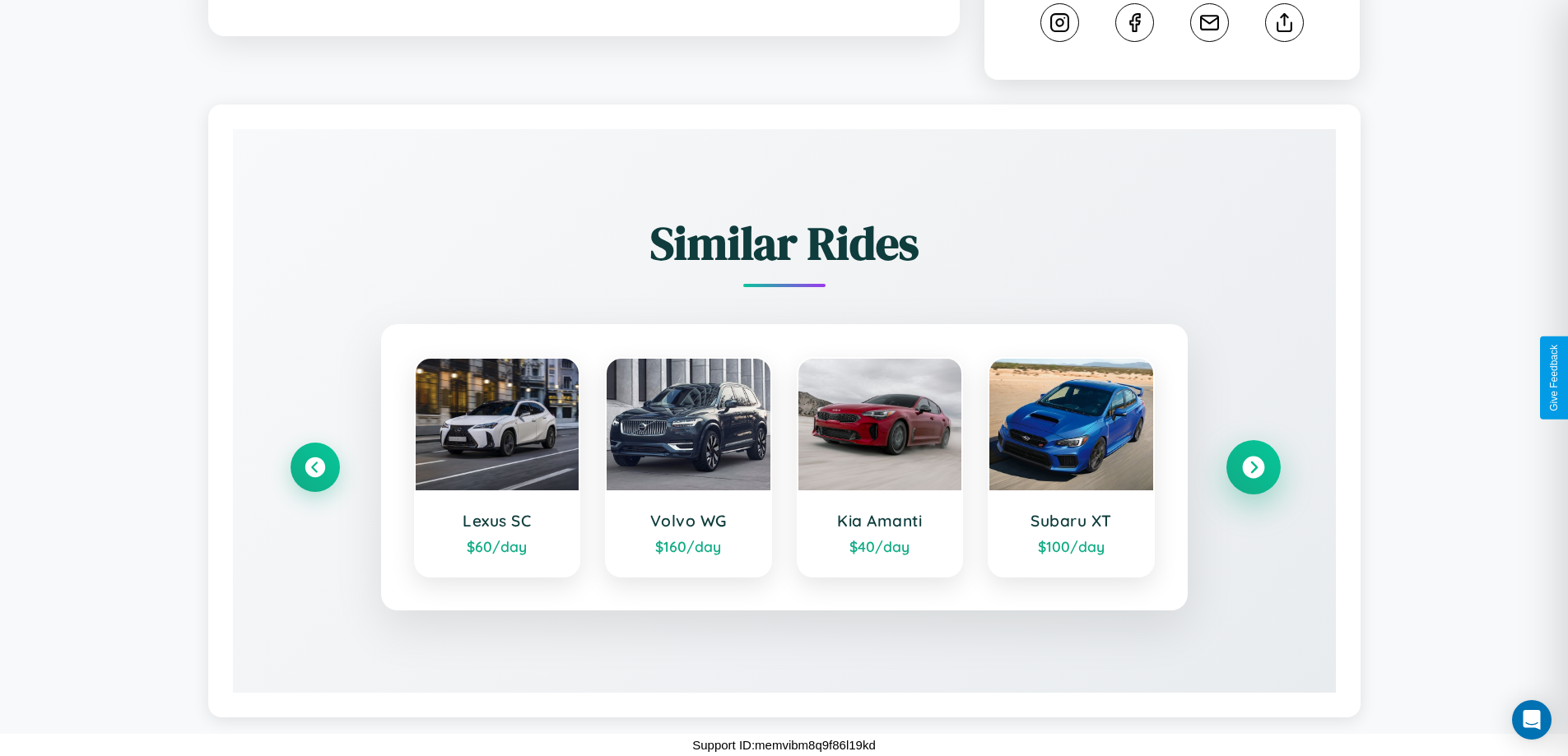
click at [1252, 467] on icon at bounding box center [1252, 467] width 22 height 22
